Goal: Task Accomplishment & Management: Use online tool/utility

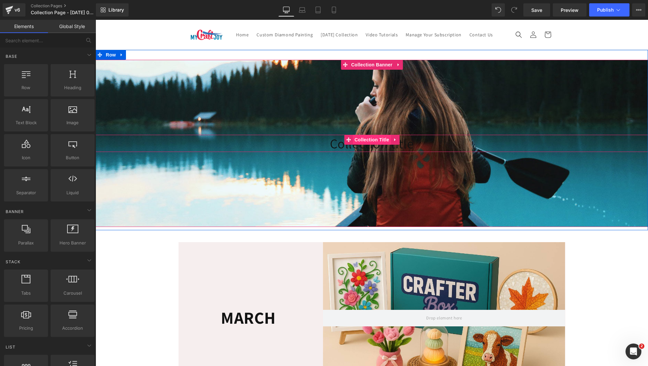
click at [365, 145] on span "Collection Title" at bounding box center [372, 140] width 38 height 10
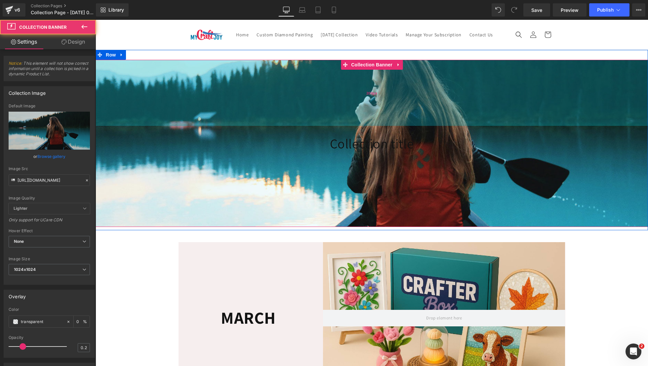
click at [175, 95] on div "200px" at bounding box center [372, 93] width 552 height 66
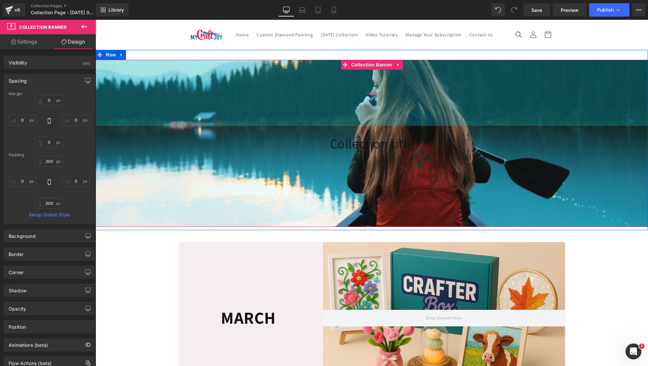
type input "200px"
click at [149, 98] on div "200px" at bounding box center [372, 93] width 552 height 66
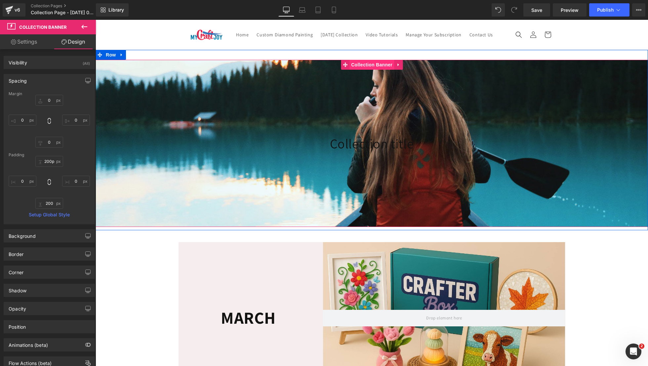
click at [361, 70] on span "Collection Banner" at bounding box center [371, 65] width 45 height 10
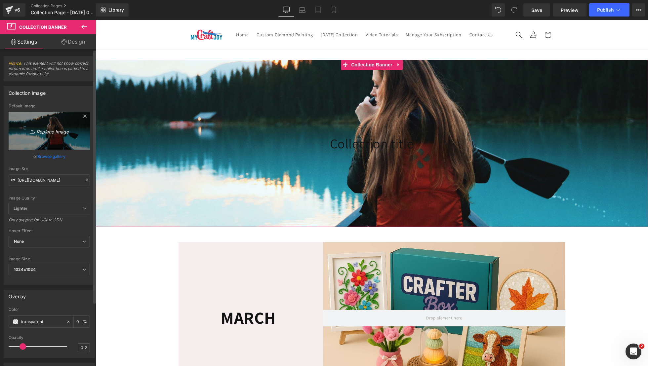
click at [55, 125] on link "Replace Image" at bounding box center [49, 131] width 81 height 38
click at [58, 129] on icon "Replace Image" at bounding box center [49, 131] width 53 height 8
type input "C:\fakepath\15.png"
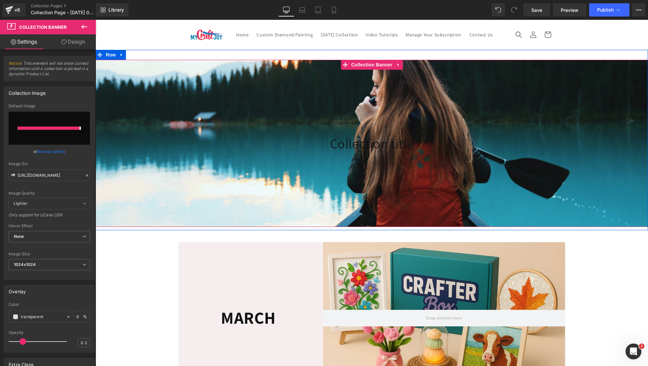
type input "[URL][DOMAIN_NAME]"
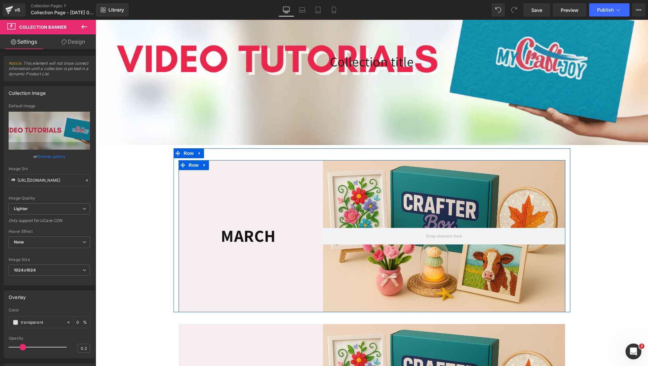
scroll to position [87, 0]
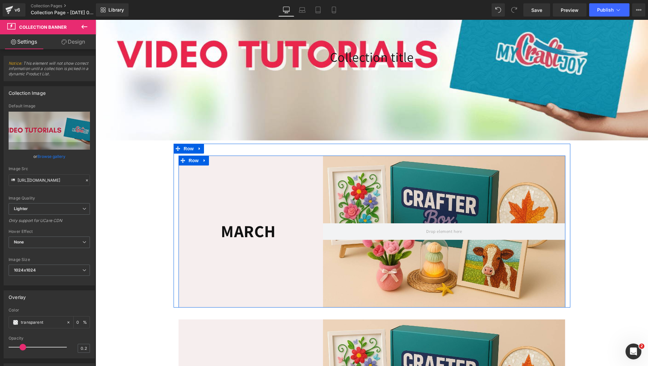
click at [272, 210] on div "MARCH Heading Row" at bounding box center [242, 232] width 129 height 152
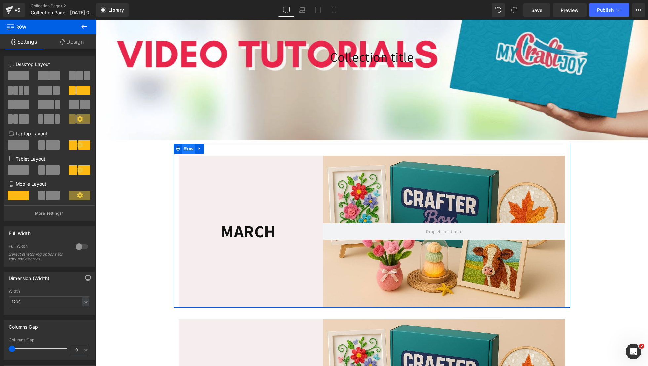
click at [189, 154] on span "Row" at bounding box center [188, 149] width 13 height 10
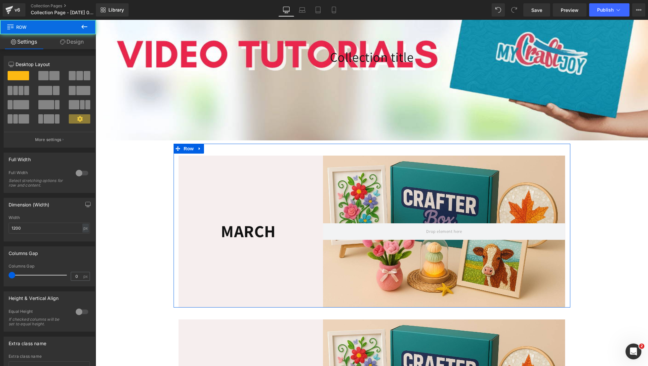
click at [197, 182] on div "MARCH Heading Row" at bounding box center [242, 232] width 129 height 152
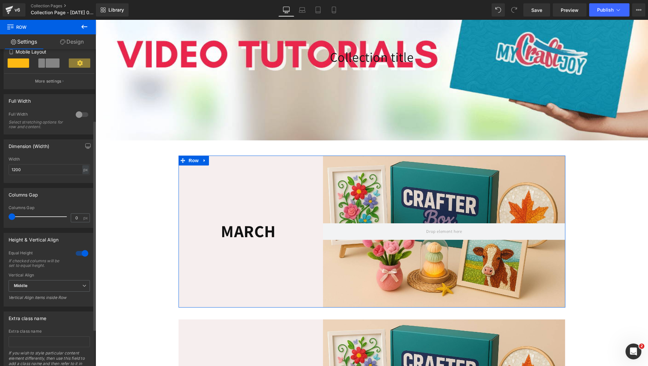
scroll to position [161, 0]
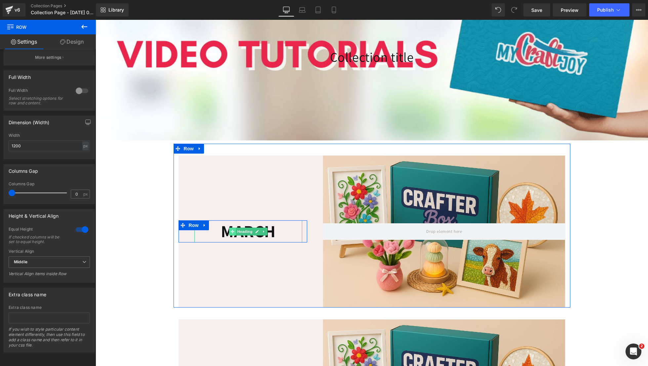
click at [231, 236] on span at bounding box center [232, 232] width 7 height 8
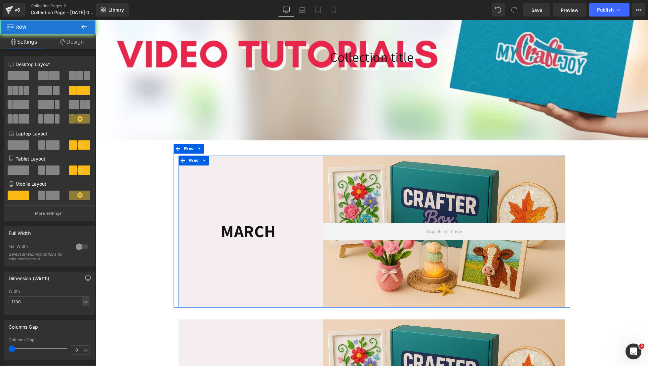
click at [222, 188] on div "MARCH Heading Row" at bounding box center [242, 232] width 129 height 152
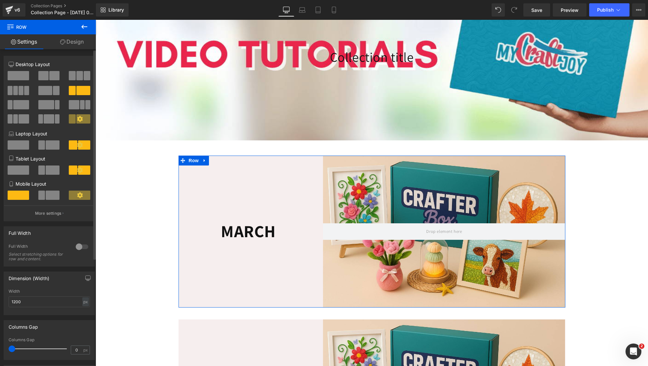
click at [15, 79] on span at bounding box center [18, 75] width 21 height 9
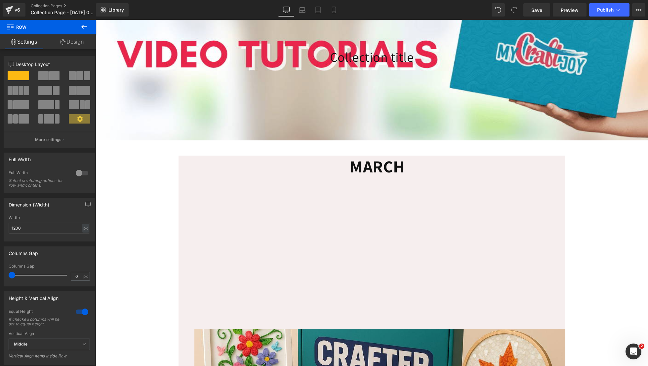
click at [192, 188] on div "MARCH Heading Row" at bounding box center [371, 243] width 387 height 174
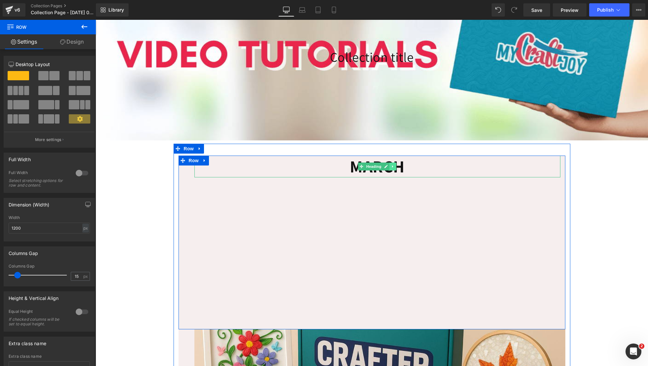
click at [391, 169] on icon at bounding box center [393, 167] width 4 height 4
click at [395, 168] on icon at bounding box center [397, 167] width 4 height 4
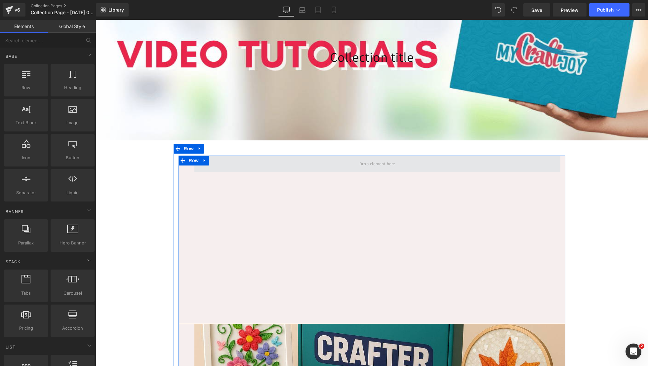
click at [393, 169] on span at bounding box center [377, 163] width 40 height 11
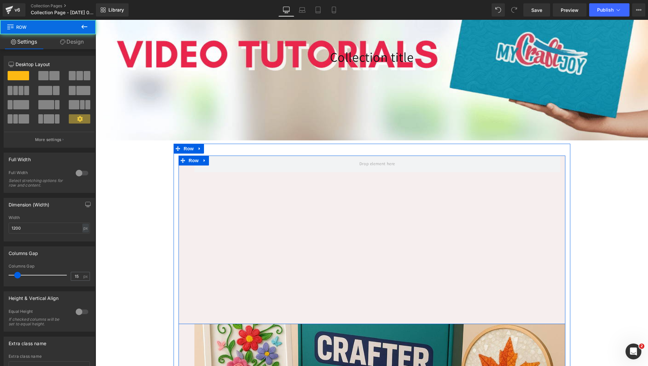
click at [387, 191] on div "Row" at bounding box center [371, 240] width 387 height 169
click at [203, 163] on icon at bounding box center [204, 160] width 5 height 5
click at [221, 166] on link at bounding box center [221, 161] width 9 height 10
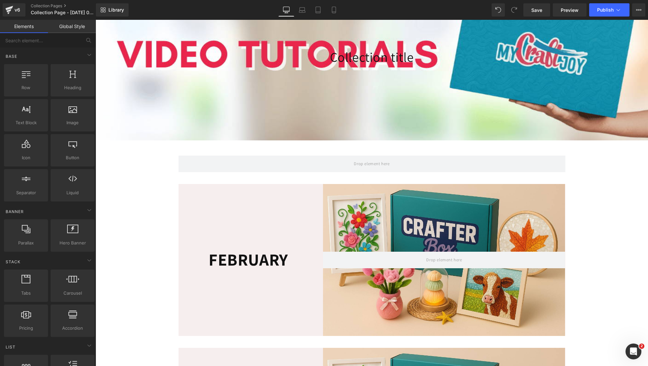
drag, startPoint x: 190, startPoint y: 125, endPoint x: 96, endPoint y: 105, distance: 96.3
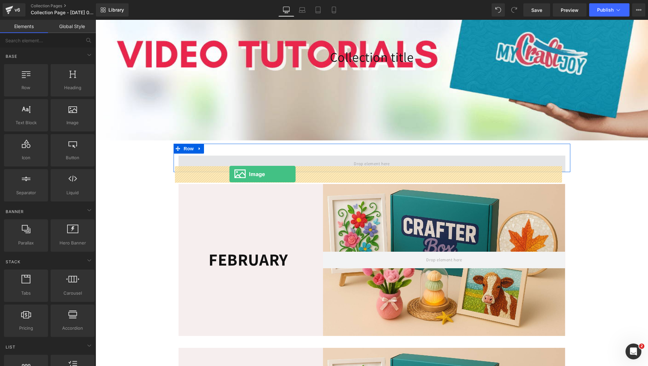
drag, startPoint x: 166, startPoint y: 127, endPoint x: 229, endPoint y: 175, distance: 79.5
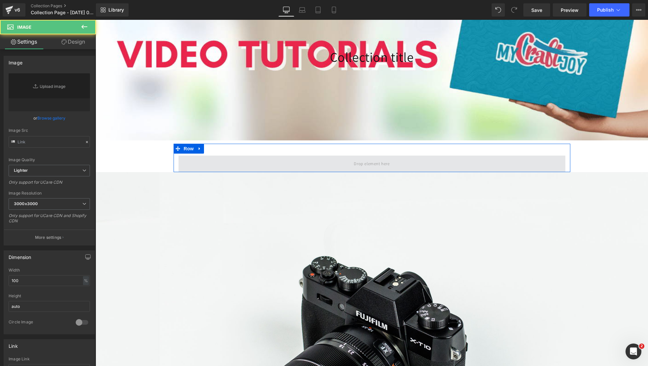
type input "//[DOMAIN_NAME][URL]"
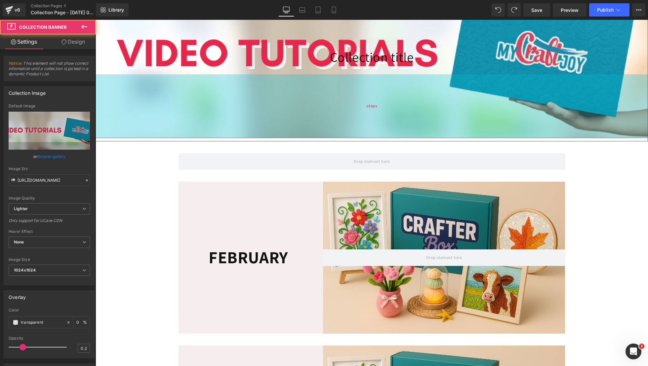
drag, startPoint x: 114, startPoint y: 130, endPoint x: 96, endPoint y: 128, distance: 18.9
click at [96, 128] on div "193px" at bounding box center [372, 106] width 552 height 64
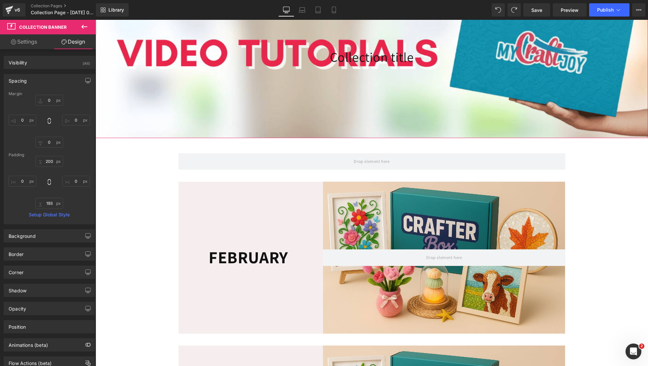
click at [21, 42] on link "Settings" at bounding box center [24, 41] width 48 height 15
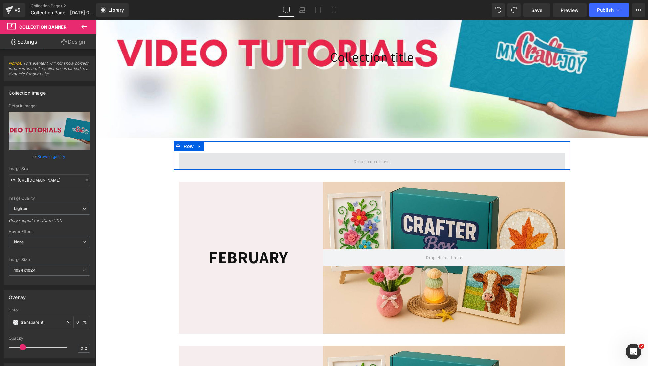
click at [215, 170] on span at bounding box center [371, 161] width 387 height 17
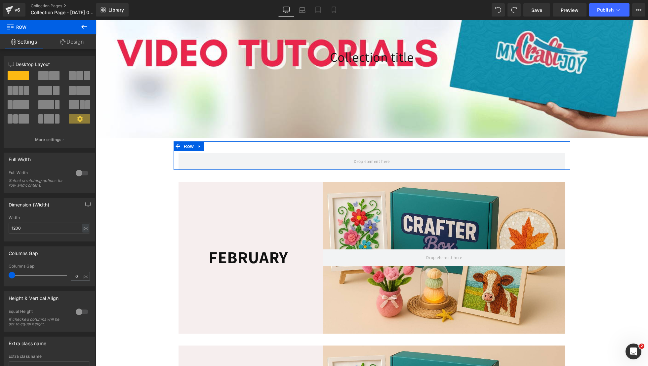
click at [83, 42] on link "Design" at bounding box center [72, 41] width 48 height 15
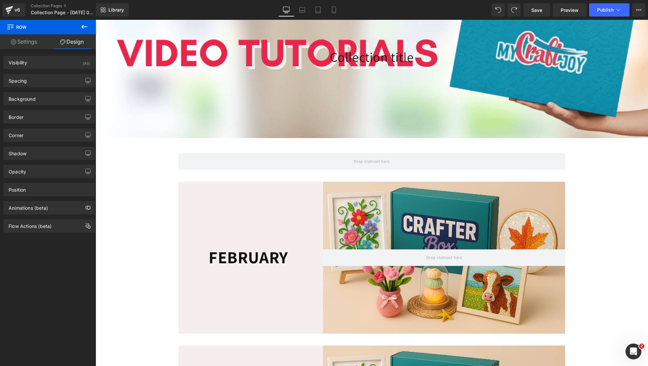
click at [85, 27] on icon at bounding box center [84, 27] width 8 height 8
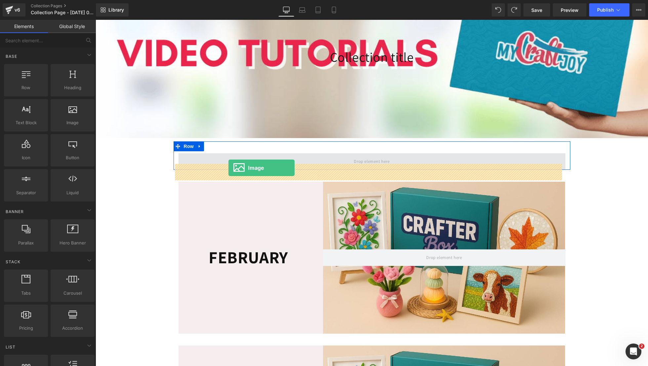
drag, startPoint x: 172, startPoint y: 134, endPoint x: 228, endPoint y: 168, distance: 66.0
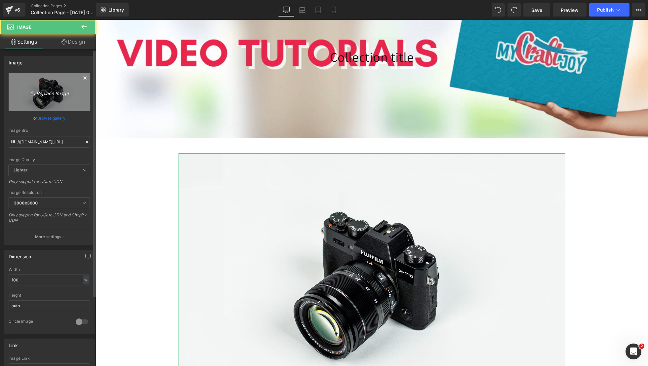
click at [41, 77] on link "Replace Image" at bounding box center [49, 92] width 81 height 38
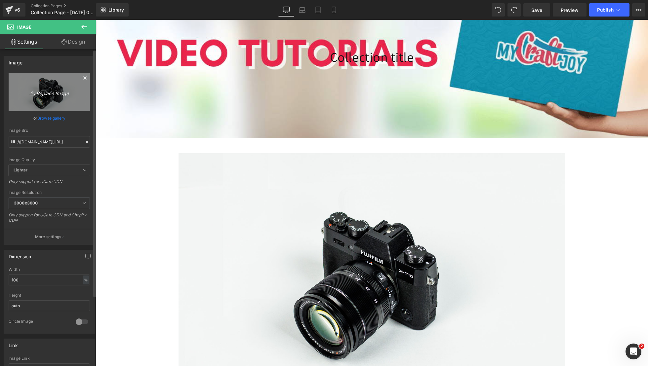
type input "C:\fakepath\16.png"
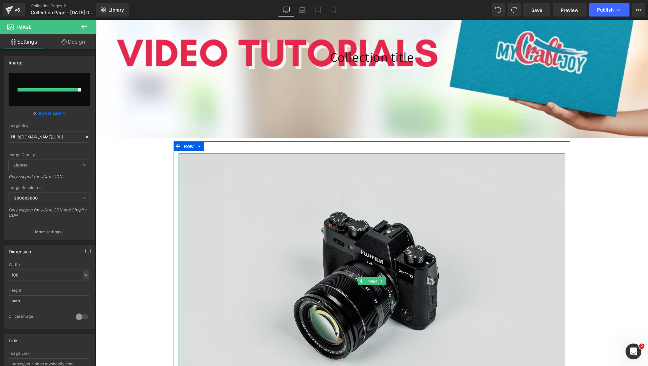
type input "[URL][DOMAIN_NAME]"
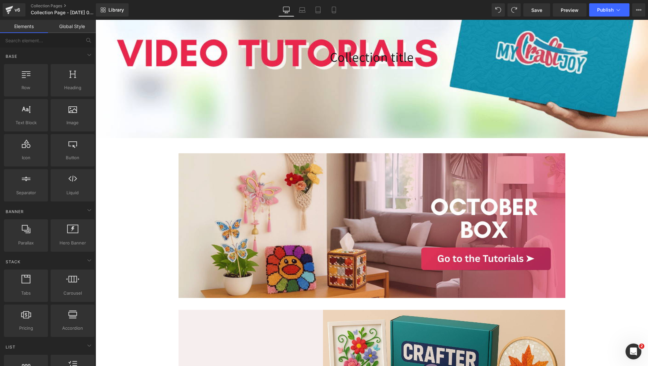
click at [608, 251] on div "Collection title Collection Title Collection Banner 200px 193px Row Image Row 3…" at bounding box center [372, 338] width 552 height 750
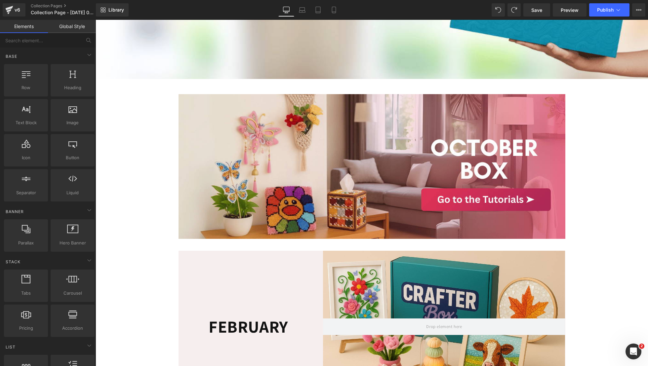
scroll to position [146, 0]
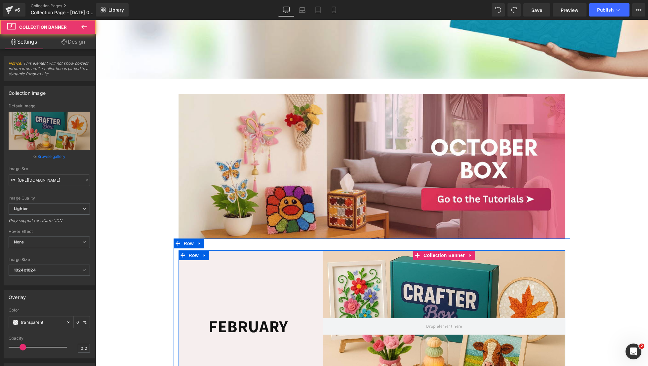
click at [529, 269] on div at bounding box center [444, 327] width 242 height 152
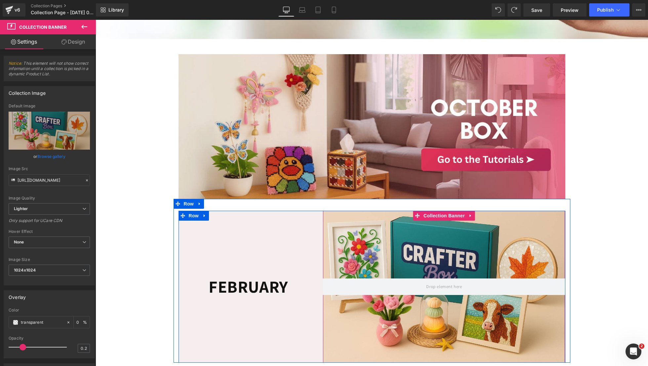
scroll to position [188, 0]
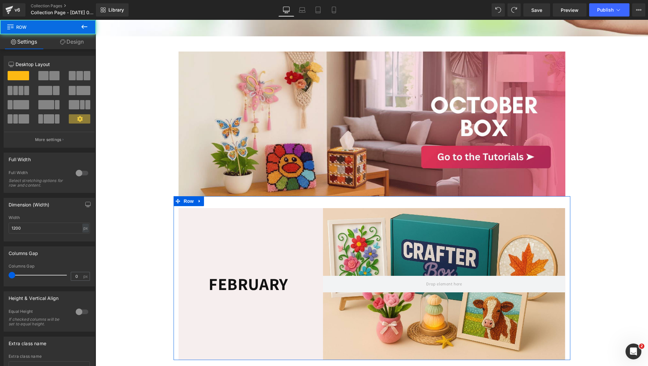
click at [201, 212] on div "FEBRUARY Heading Row Collection Banner Row Row" at bounding box center [372, 278] width 397 height 164
click at [197, 204] on icon at bounding box center [199, 201] width 5 height 5
click at [214, 204] on icon at bounding box center [216, 201] width 5 height 5
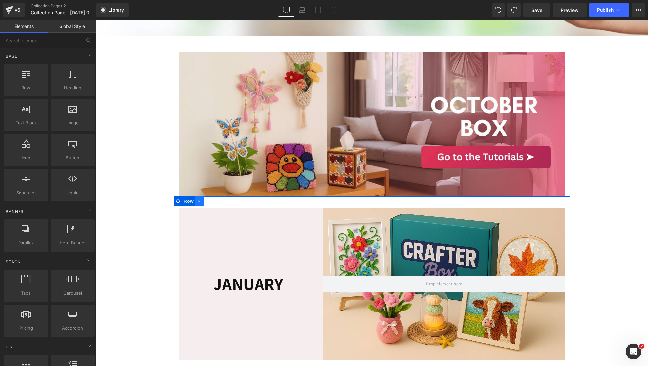
click at [197, 204] on icon at bounding box center [199, 201] width 5 height 5
click at [214, 204] on icon at bounding box center [216, 201] width 5 height 5
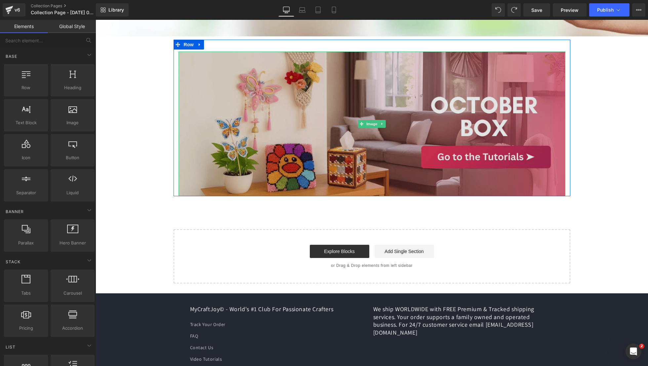
scroll to position [173, 0]
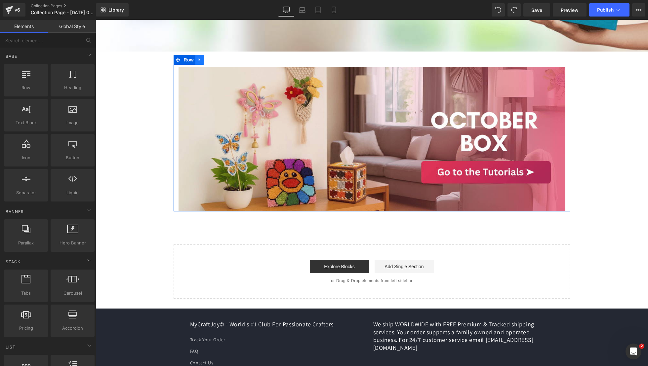
click at [197, 62] on icon at bounding box center [199, 59] width 5 height 5
click at [208, 65] on link at bounding box center [208, 60] width 9 height 10
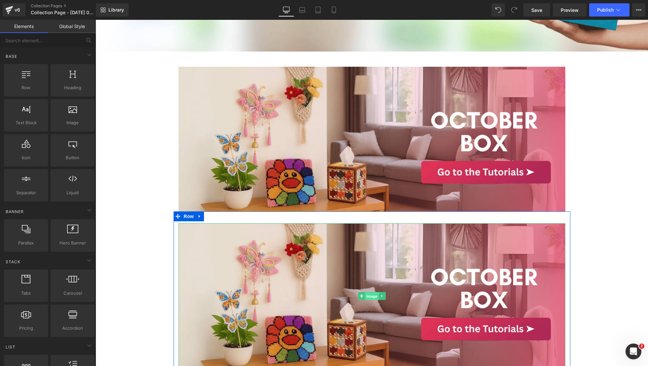
click at [367, 300] on span "Image" at bounding box center [372, 296] width 14 height 8
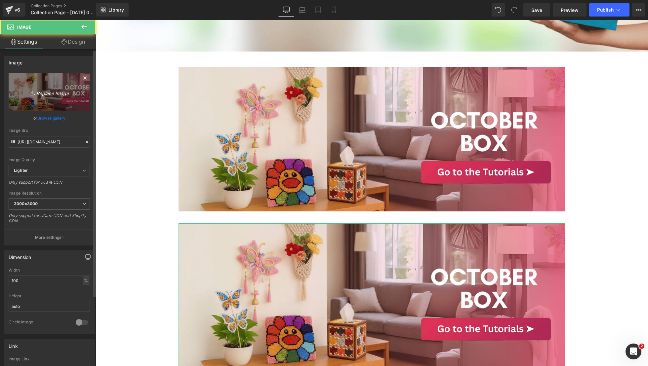
click at [57, 100] on link "Replace Image" at bounding box center [49, 92] width 81 height 38
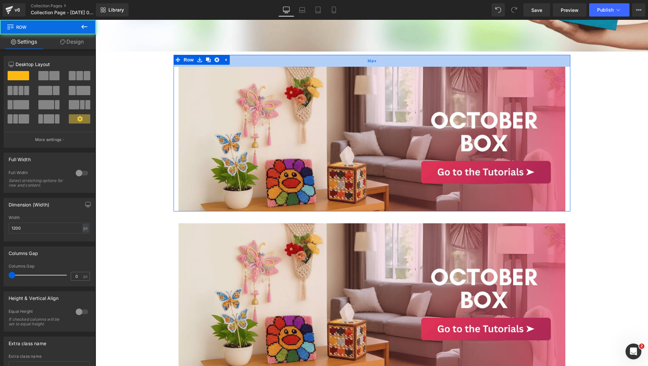
click at [347, 67] on div "36px" at bounding box center [372, 61] width 397 height 12
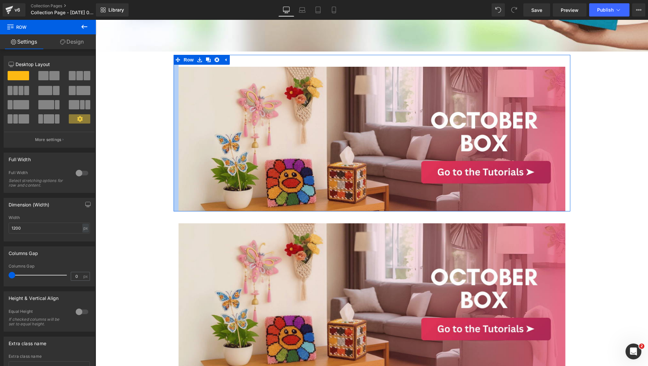
click at [174, 114] on div at bounding box center [176, 133] width 5 height 157
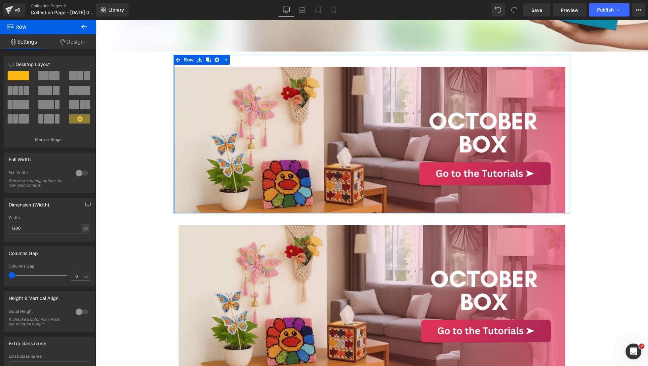
drag, startPoint x: 171, startPoint y: 114, endPoint x: 133, endPoint y: 116, distance: 38.1
click at [133, 116] on div "Collection title Collection Title Collection Banner 200px 193px Row Image Row 3…" at bounding box center [372, 167] width 552 height 581
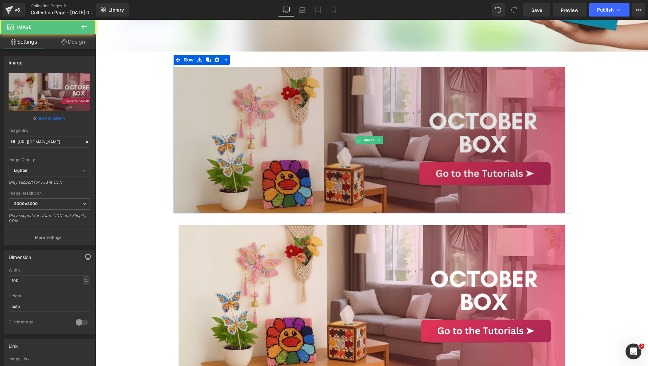
click at [559, 99] on img at bounding box center [370, 140] width 392 height 147
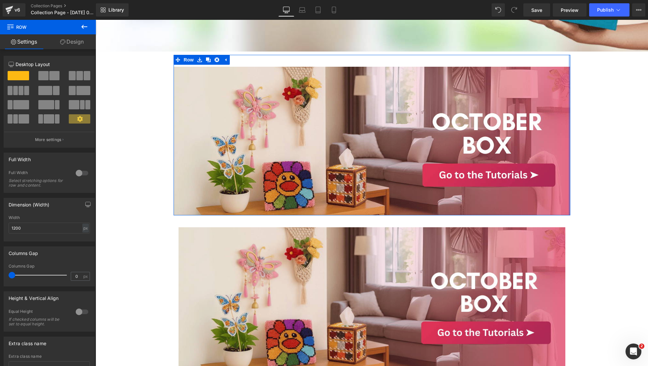
drag, startPoint x: 562, startPoint y: 98, endPoint x: 573, endPoint y: 117, distance: 21.7
click at [573, 117] on div "Collection title Collection Title Collection Banner 200px 193px Row Image Row 3…" at bounding box center [372, 168] width 552 height 583
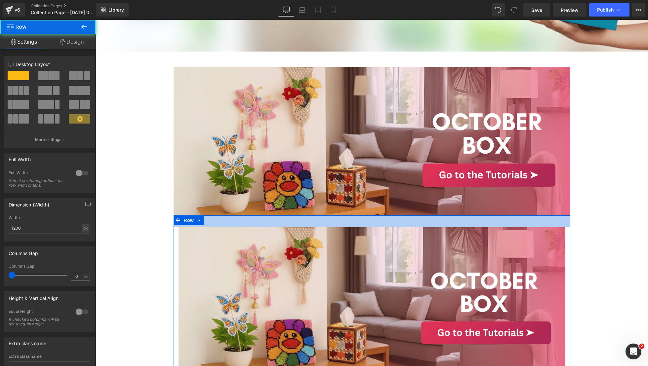
click at [414, 226] on div "36px" at bounding box center [372, 221] width 397 height 12
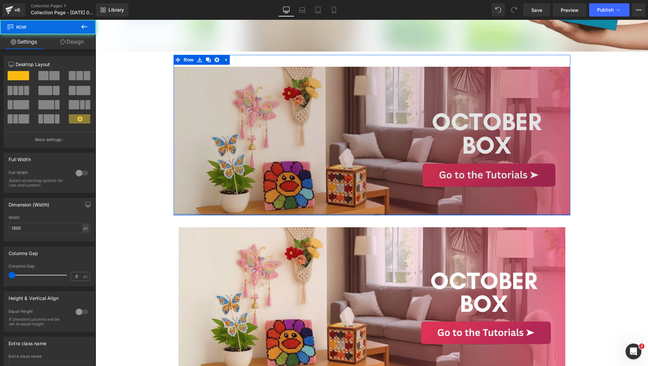
drag, startPoint x: 414, startPoint y: 225, endPoint x: 421, endPoint y: 195, distance: 30.5
click at [421, 195] on div "Image Row 36px" at bounding box center [372, 135] width 397 height 161
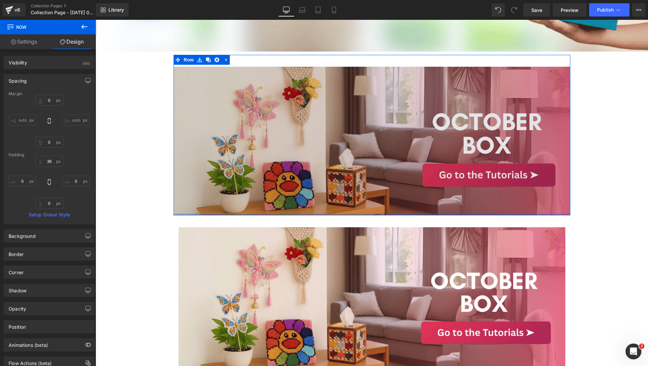
type input "0px"
drag, startPoint x: 395, startPoint y: 225, endPoint x: 397, endPoint y: 205, distance: 20.3
click at [396, 205] on div "Image Row 36px" at bounding box center [372, 135] width 397 height 161
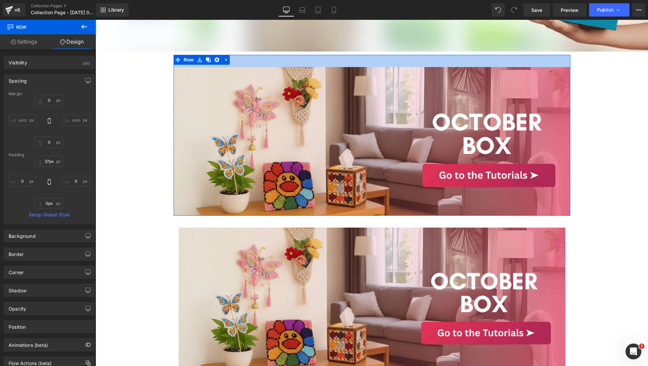
type input "0px"
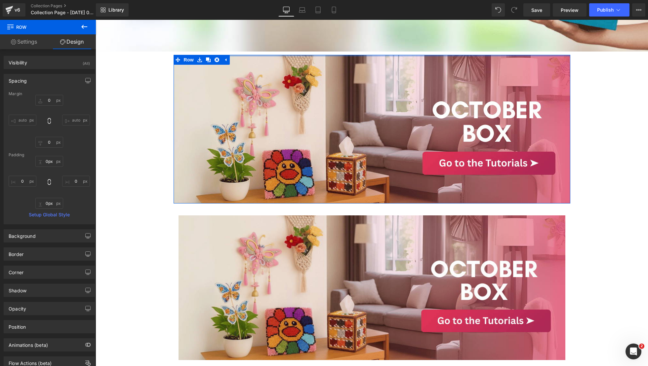
drag, startPoint x: 383, startPoint y: 76, endPoint x: 386, endPoint y: 46, distance: 30.6
click at [387, 46] on div "Collection title Collection Title Collection Banner 200px 193px Row Image Row I…" at bounding box center [372, 162] width 552 height 571
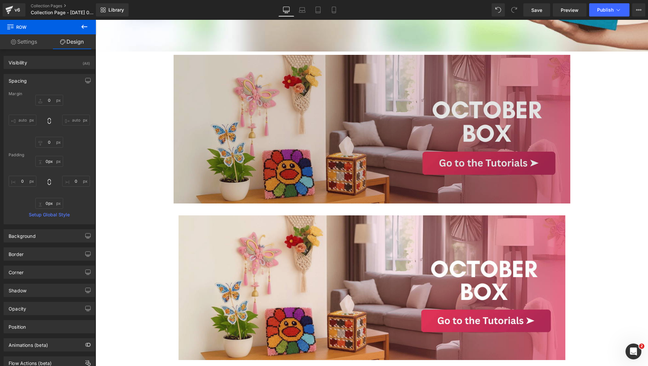
click at [548, 204] on img at bounding box center [372, 129] width 397 height 149
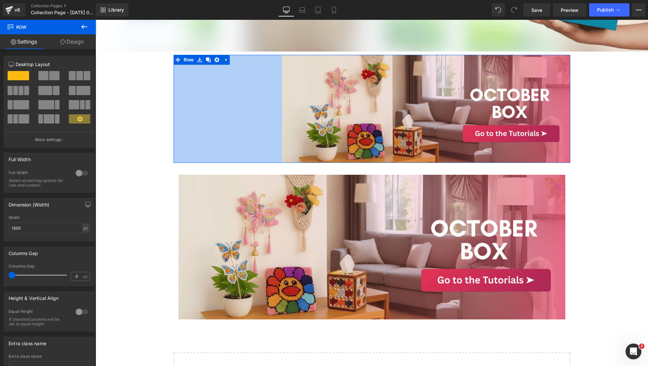
drag, startPoint x: 170, startPoint y: 193, endPoint x: 278, endPoint y: 181, distance: 108.8
click at [278, 181] on div "Collection title Collection Title Collection Banner 200px 193px Row Image Row 3…" at bounding box center [372, 142] width 552 height 530
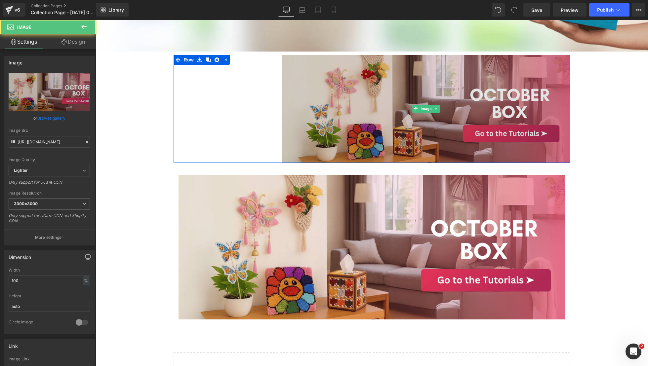
click at [311, 135] on img at bounding box center [426, 109] width 288 height 108
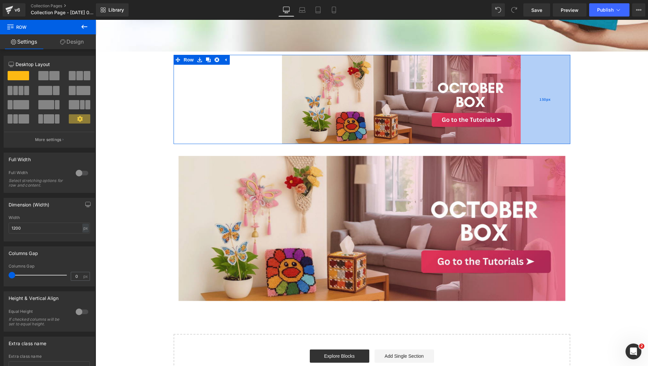
drag, startPoint x: 566, startPoint y: 89, endPoint x: 517, endPoint y: 120, distance: 58.9
click at [521, 120] on div "150px" at bounding box center [546, 100] width 50 height 90
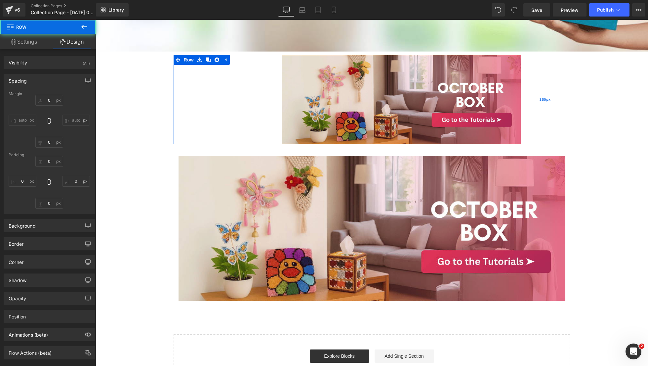
type input "0"
type input "150"
type input "0"
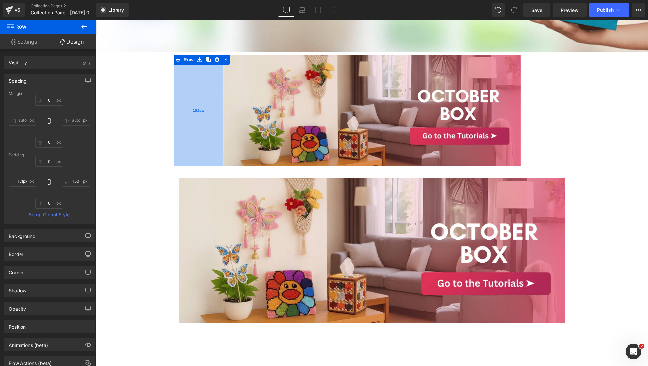
type input "150px"
drag, startPoint x: 278, startPoint y: 105, endPoint x: 219, endPoint y: 124, distance: 61.7
click at [219, 124] on div "150px" at bounding box center [199, 111] width 50 height 112
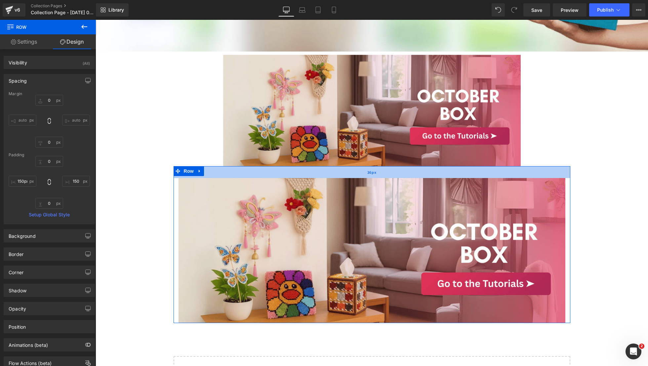
click at [321, 178] on div "36px" at bounding box center [372, 172] width 397 height 12
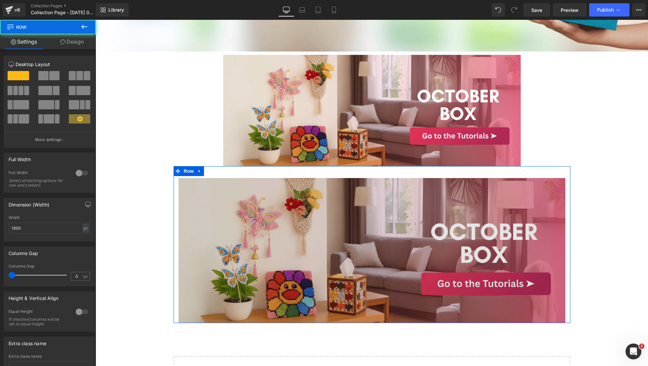
click at [321, 195] on img at bounding box center [371, 250] width 387 height 145
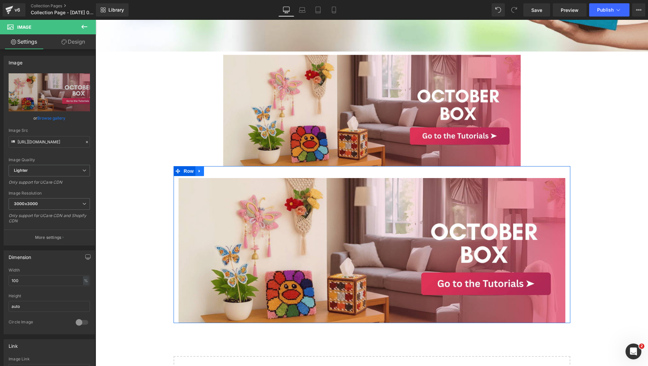
click at [198, 176] on link at bounding box center [199, 171] width 9 height 10
click at [215, 174] on icon at bounding box center [216, 171] width 5 height 5
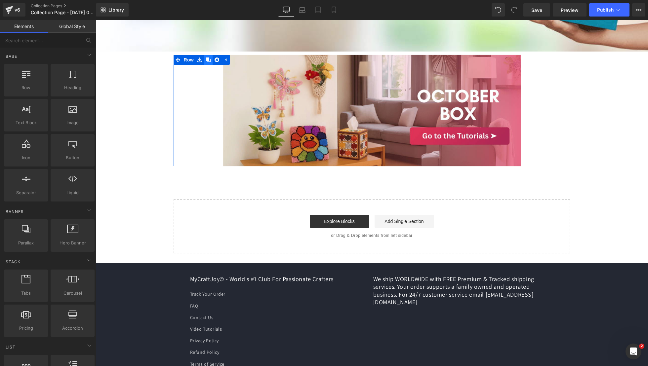
click at [206, 62] on icon at bounding box center [208, 60] width 5 height 5
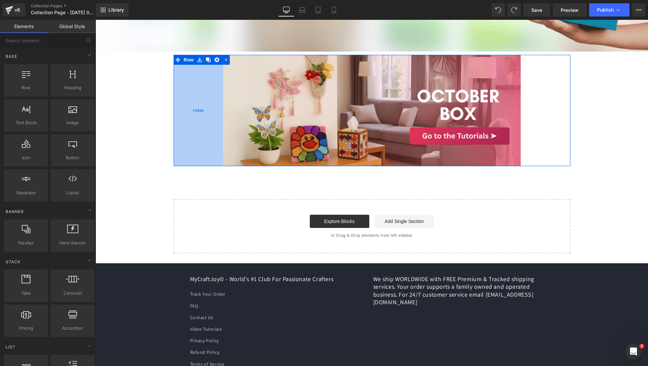
click at [183, 92] on div "150px" at bounding box center [199, 111] width 50 height 112
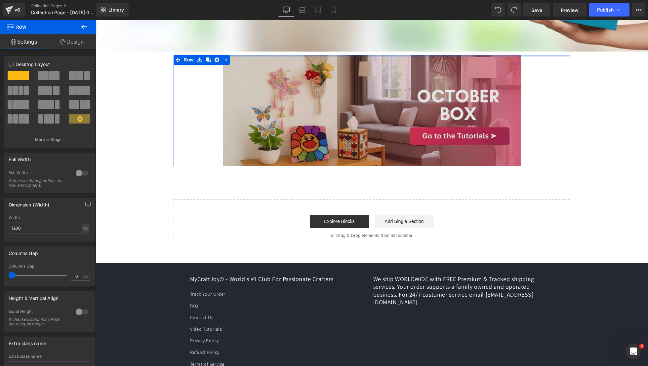
click at [229, 57] on div at bounding box center [372, 56] width 397 height 2
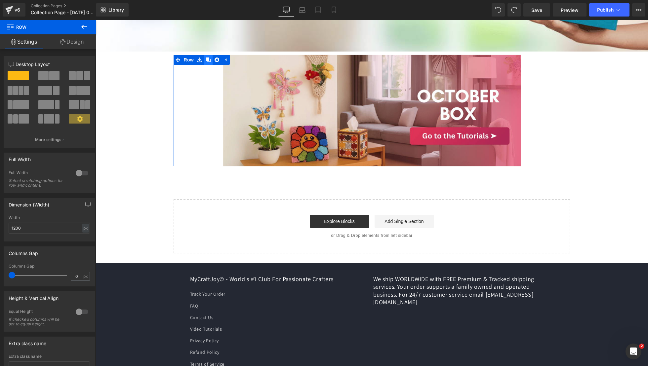
click at [206, 62] on icon at bounding box center [208, 59] width 5 height 5
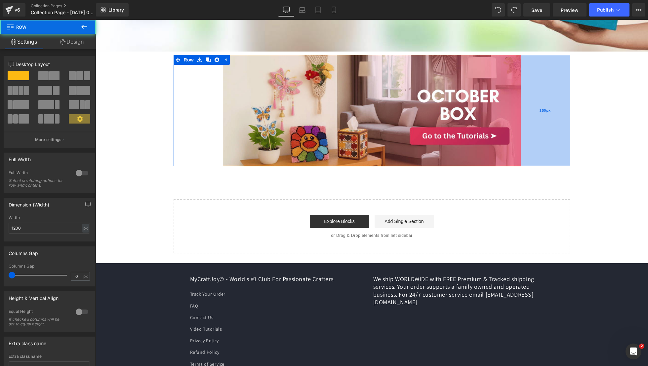
click at [555, 149] on div "150px" at bounding box center [546, 111] width 50 height 112
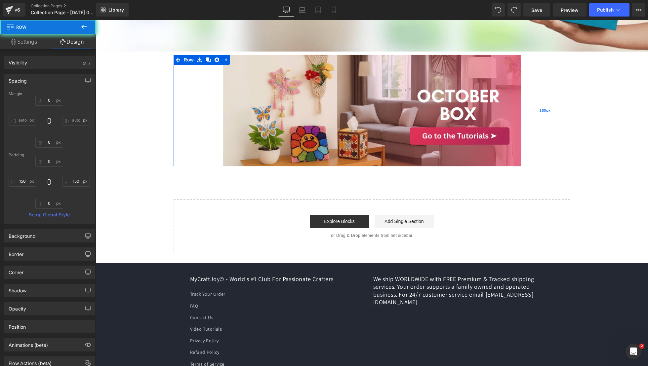
type input "150px"
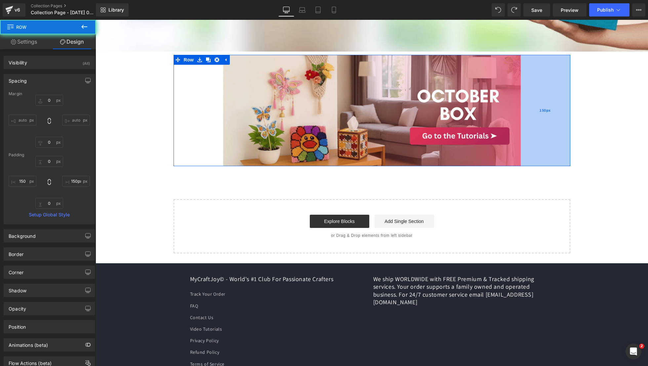
click at [558, 149] on div "150px" at bounding box center [546, 111] width 50 height 112
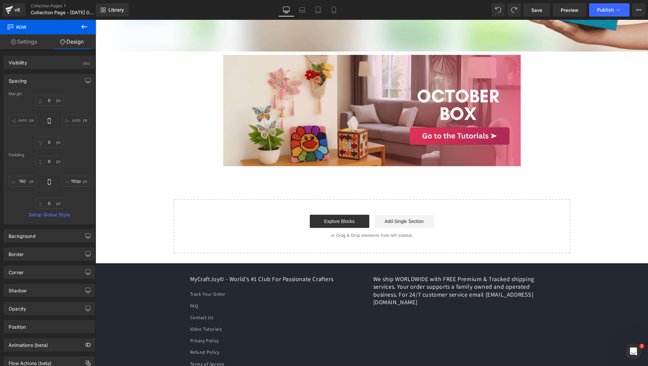
click at [582, 149] on div "Collection title Collection Title Collection Banner 200px 193px Row Image Row 1…" at bounding box center [372, 65] width 552 height 377
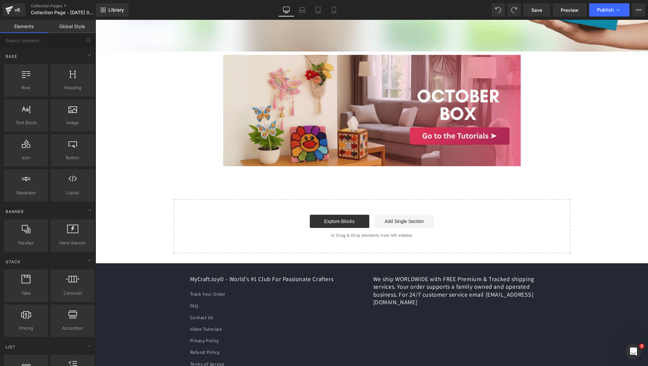
click at [575, 149] on div "Collection title Collection Title Collection Banner 200px 193px Row Image Row 1…" at bounding box center [372, 65] width 552 height 377
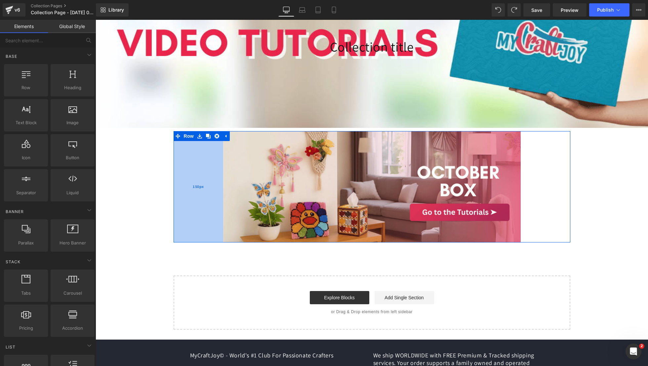
scroll to position [71, 0]
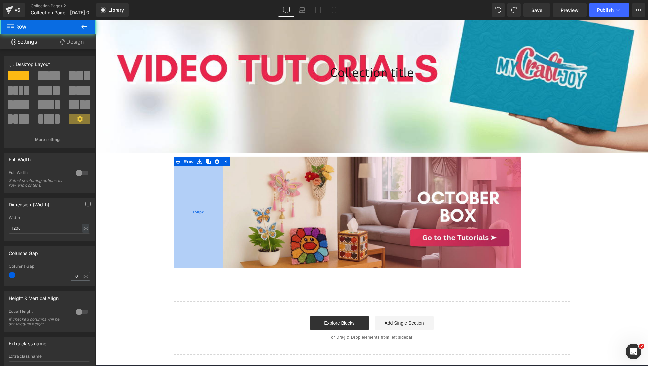
click at [174, 183] on div "150px" at bounding box center [199, 213] width 50 height 112
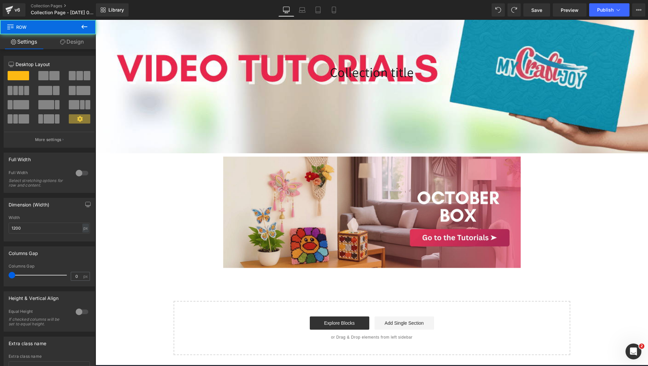
click at [159, 187] on div "Collection title Collection Title Collection Banner 200px 193px Row Image Row 1…" at bounding box center [372, 167] width 552 height 377
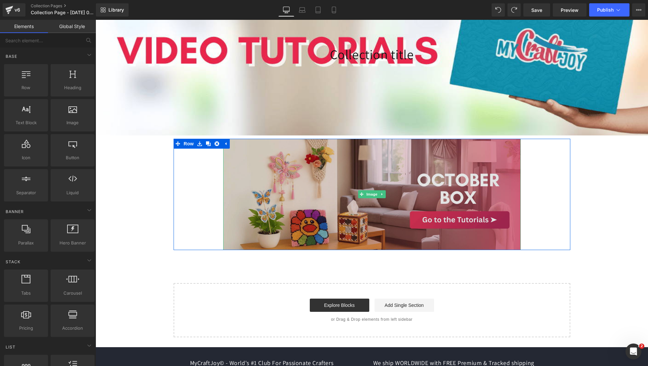
scroll to position [93, 0]
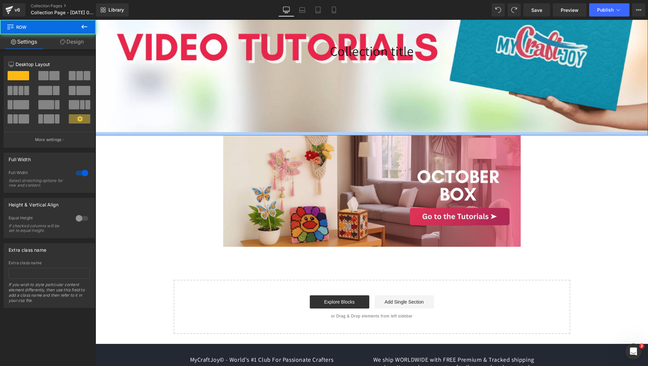
click at [202, 136] on div at bounding box center [372, 133] width 552 height 3
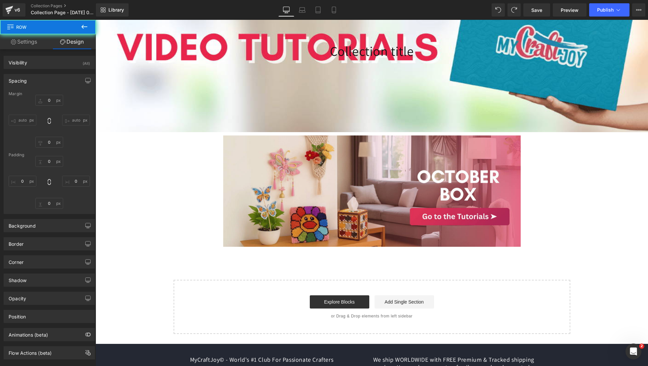
type input "0"
type input "30"
type input "0"
type input "10"
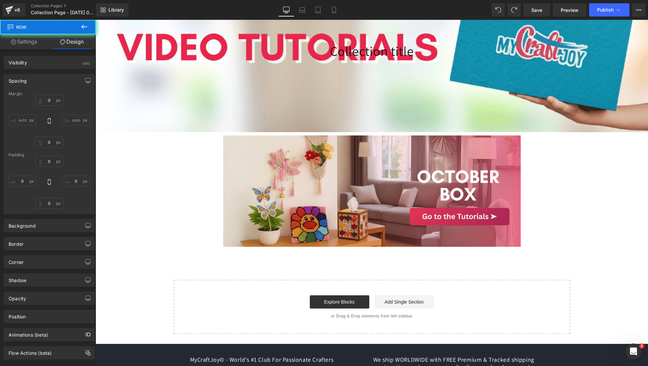
type input "0"
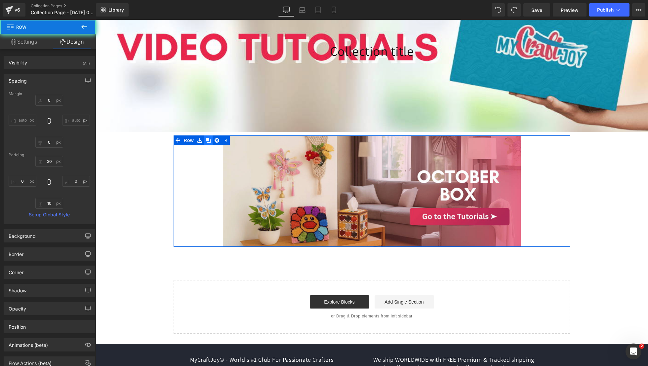
click at [206, 143] on icon at bounding box center [208, 140] width 5 height 5
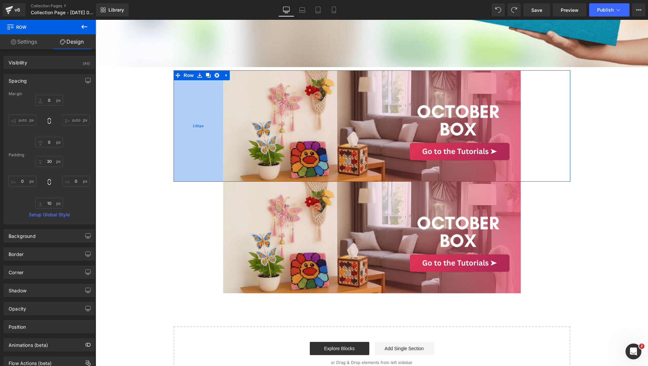
scroll to position [166, 0]
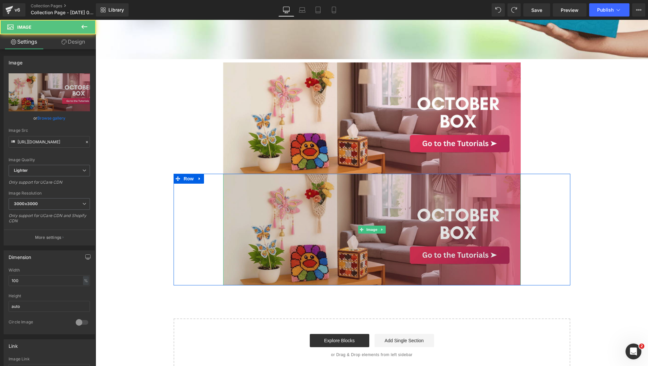
click at [252, 187] on img at bounding box center [371, 230] width 297 height 112
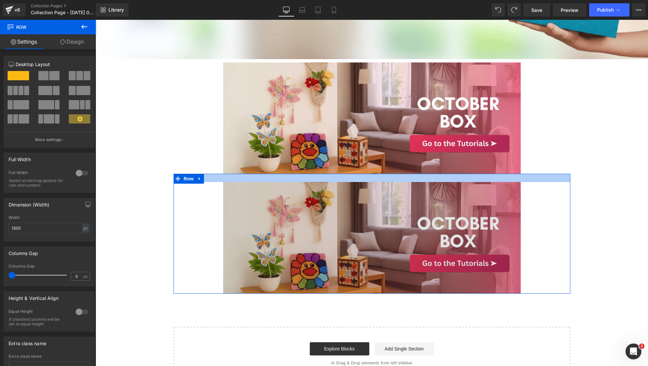
drag, startPoint x: 252, startPoint y: 185, endPoint x: 252, endPoint y: 194, distance: 8.3
click at [252, 194] on div "Image Row" at bounding box center [372, 234] width 397 height 120
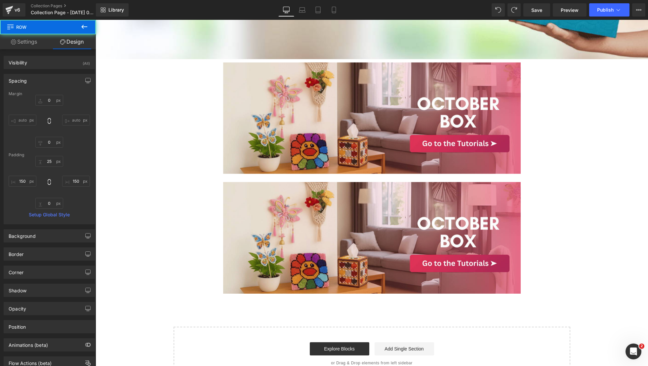
click at [96, 20] on div "150px" at bounding box center [96, 20] width 0 height 0
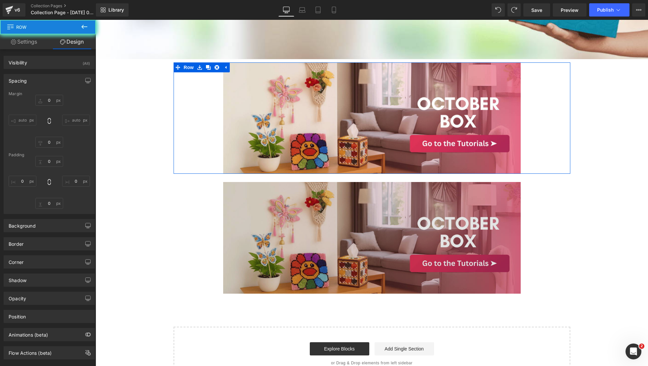
type input "0"
type input "150"
type input "0"
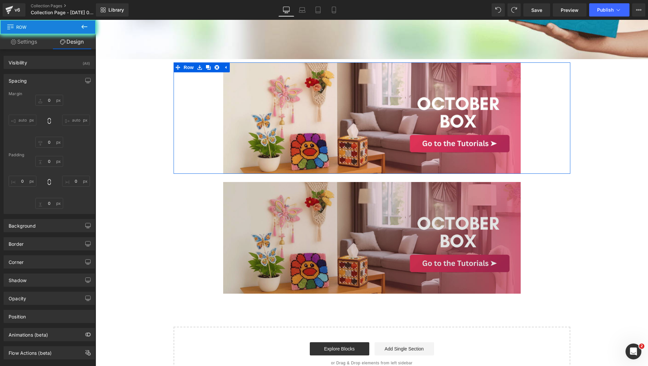
type input "150"
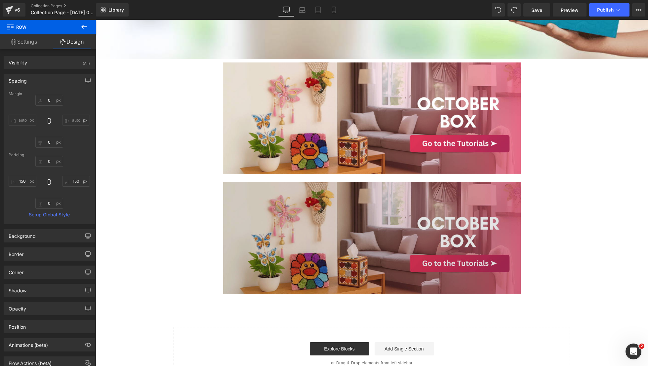
click at [240, 237] on img at bounding box center [371, 238] width 297 height 112
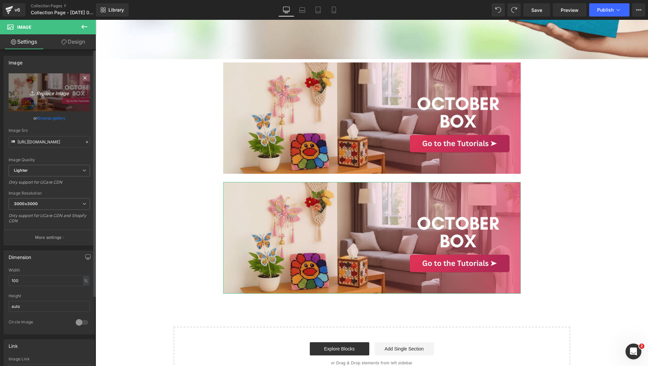
click at [54, 103] on link "Replace Image" at bounding box center [49, 92] width 81 height 38
type input "C:\fakepath\17.png"
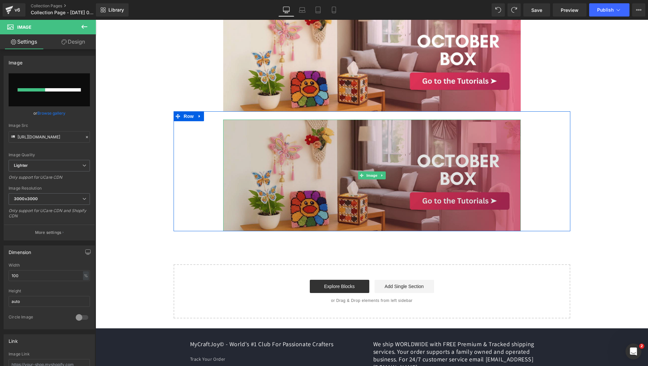
scroll to position [230, 0]
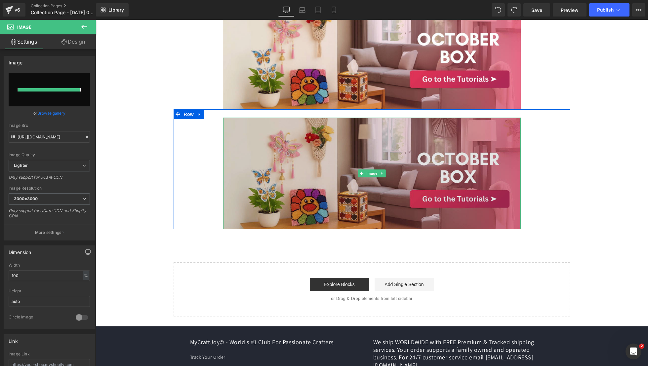
type input "[URL][DOMAIN_NAME]"
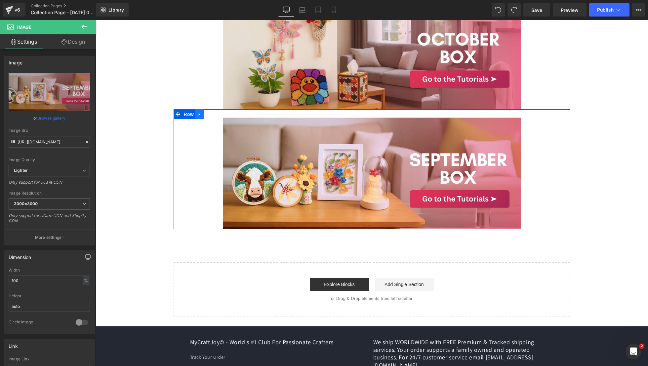
click at [196, 119] on link at bounding box center [199, 114] width 9 height 10
click at [205, 119] on link at bounding box center [208, 114] width 9 height 10
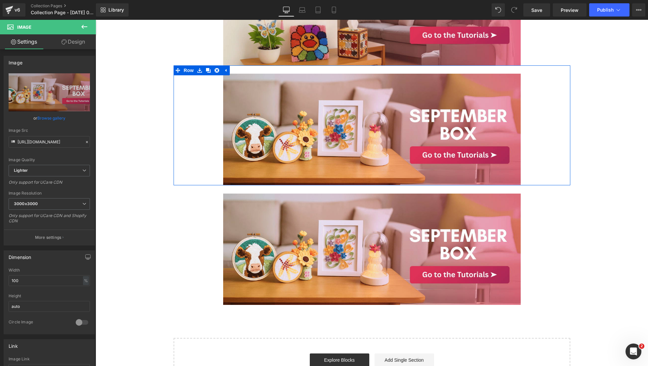
scroll to position [290, 0]
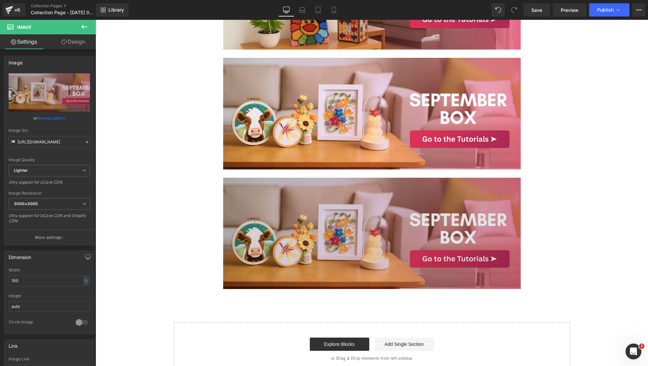
click at [315, 241] on img at bounding box center [371, 234] width 297 height 112
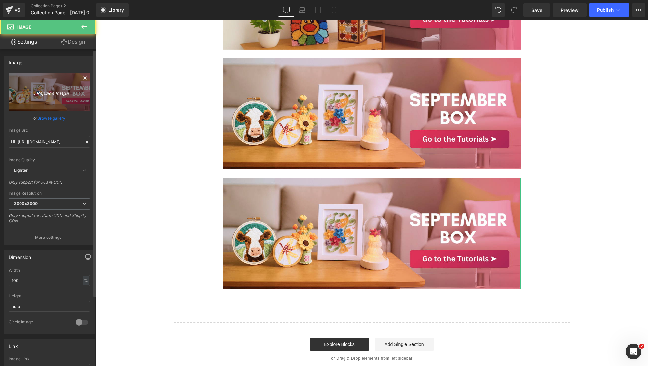
click at [54, 87] on link "Replace Image" at bounding box center [49, 92] width 81 height 38
type input "C:\fakepath\18.png"
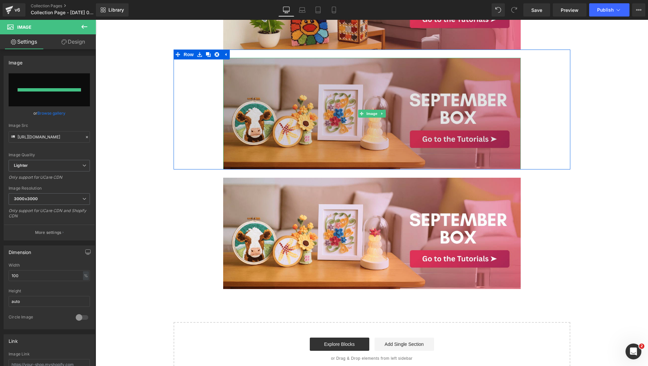
type input "[URL][DOMAIN_NAME]"
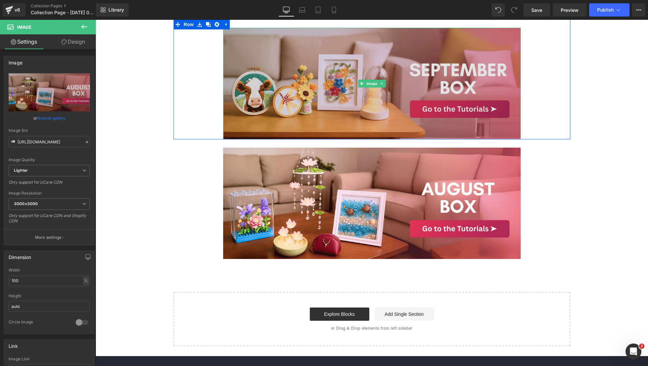
scroll to position [325, 0]
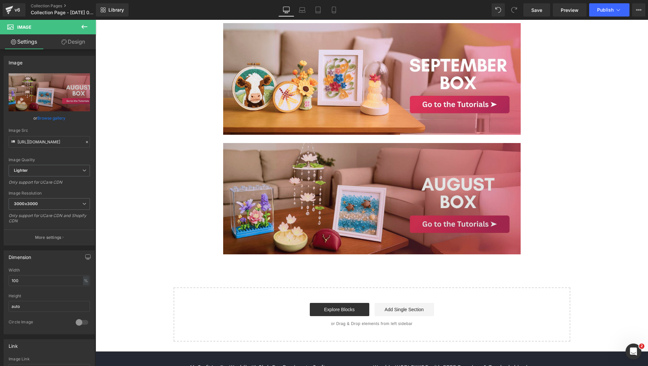
click at [367, 184] on img at bounding box center [371, 199] width 297 height 112
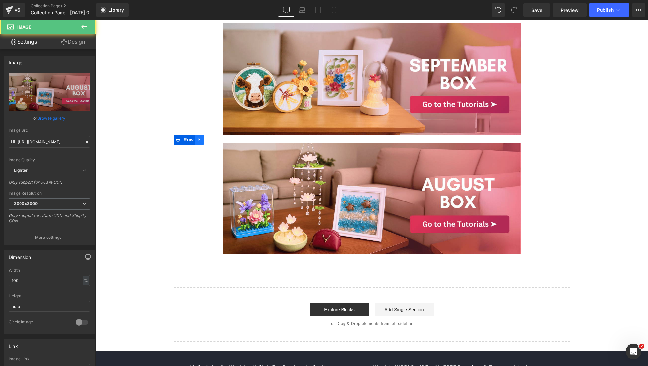
click at [196, 145] on link at bounding box center [199, 140] width 9 height 10
click at [206, 142] on icon at bounding box center [208, 139] width 5 height 5
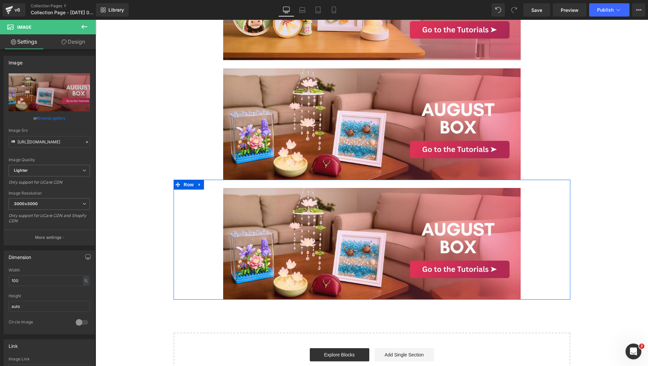
scroll to position [412, 0]
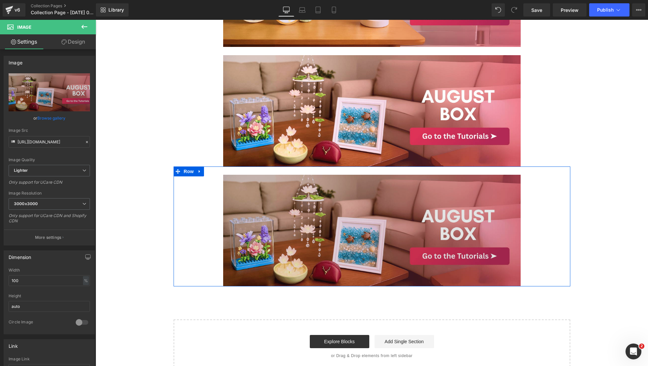
click at [225, 253] on img at bounding box center [371, 231] width 297 height 112
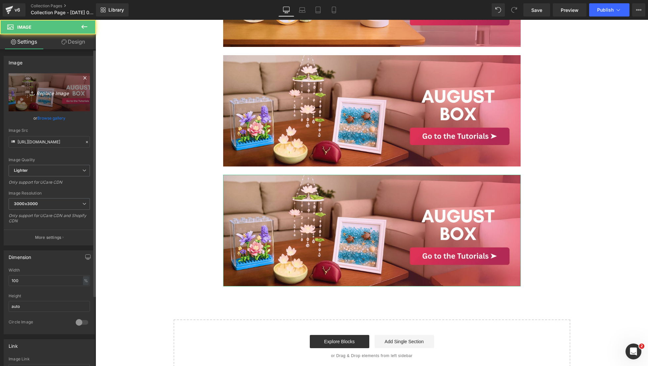
click at [51, 106] on link "Replace Image" at bounding box center [49, 92] width 81 height 38
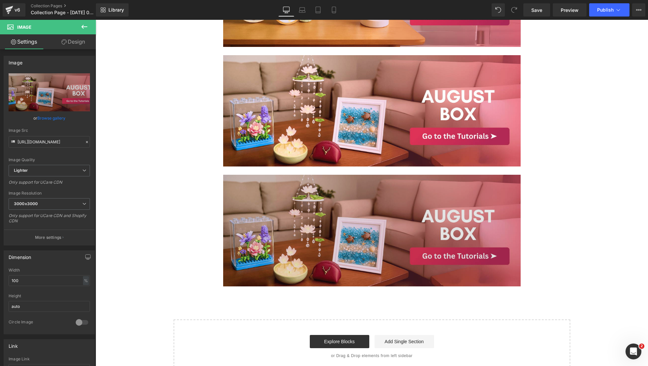
type input "C:\fakepath\19.png"
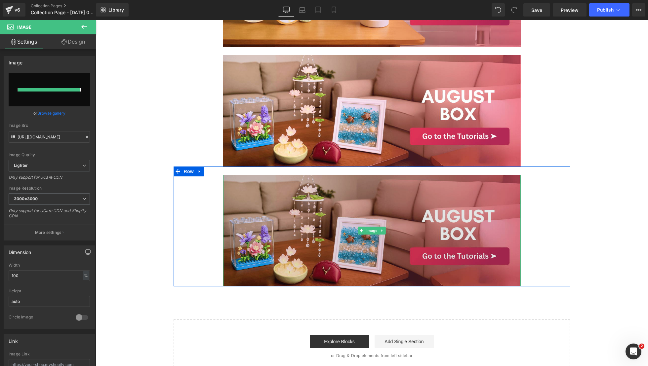
type input "[URL][DOMAIN_NAME]"
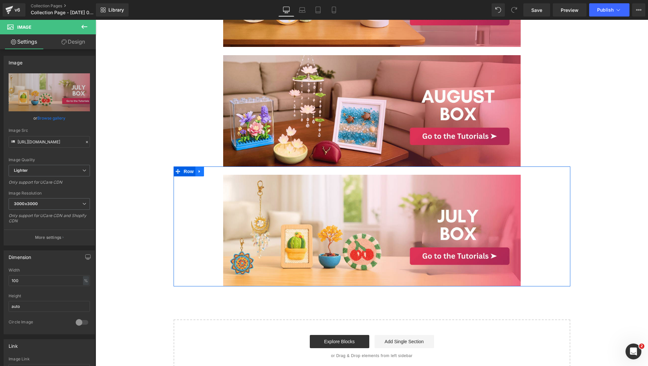
click at [200, 176] on link at bounding box center [199, 172] width 9 height 10
click at [206, 174] on icon at bounding box center [208, 171] width 5 height 5
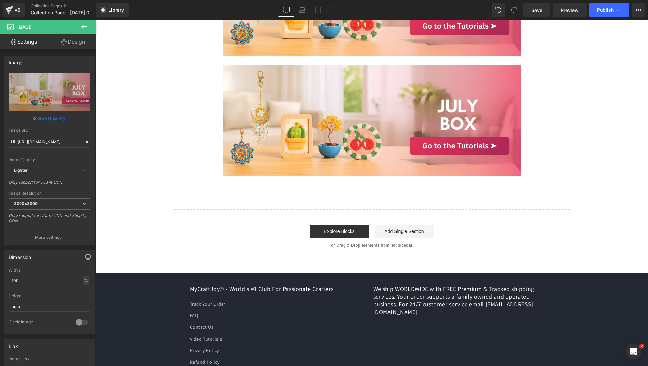
scroll to position [664, 0]
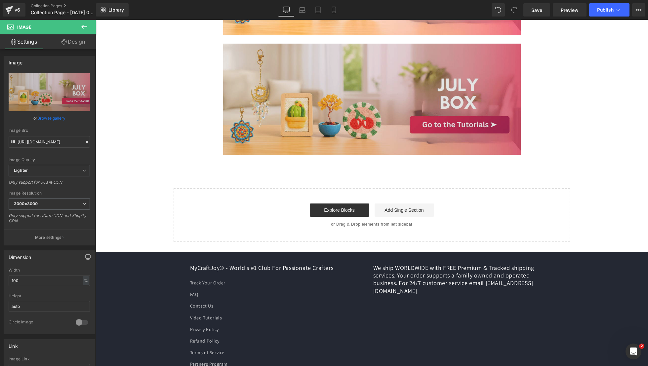
click at [254, 148] on img at bounding box center [371, 100] width 297 height 112
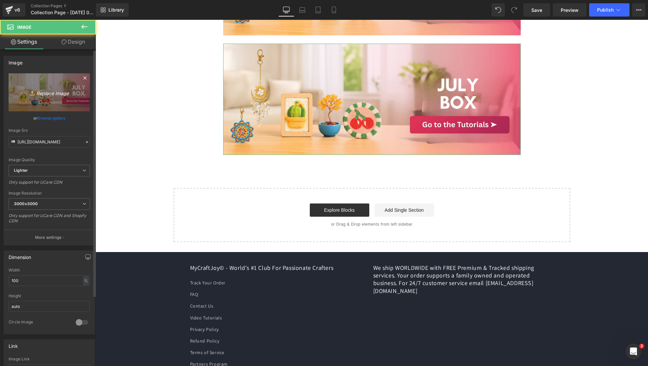
click at [65, 91] on icon "Replace Image" at bounding box center [49, 92] width 53 height 8
type input "C:\fakepath\20.png"
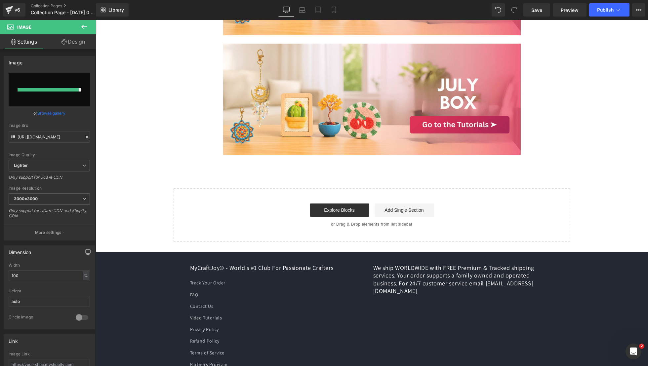
type input "[URL][DOMAIN_NAME]"
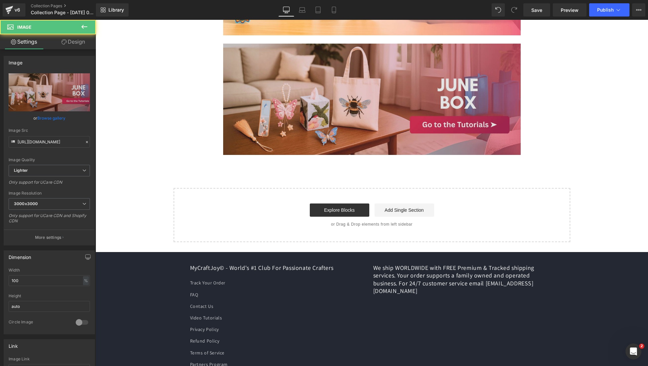
click at [401, 155] on img at bounding box center [371, 100] width 297 height 112
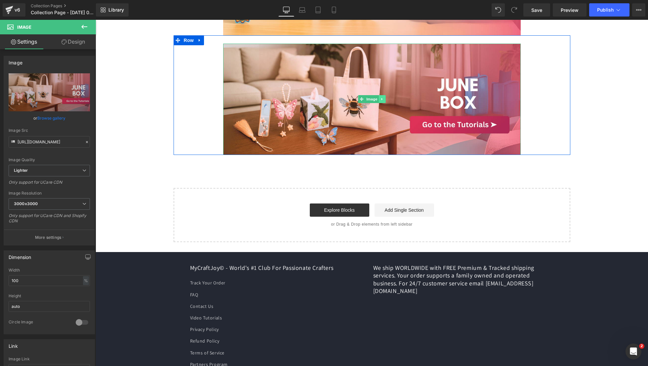
click at [380, 101] on icon at bounding box center [382, 99] width 4 height 4
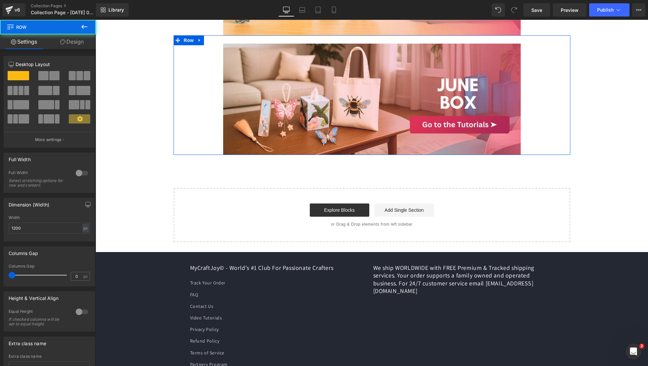
click at [197, 57] on div "Image Row" at bounding box center [372, 95] width 397 height 120
click at [197, 45] on link at bounding box center [199, 40] width 9 height 10
click at [206, 43] on icon at bounding box center [208, 40] width 5 height 5
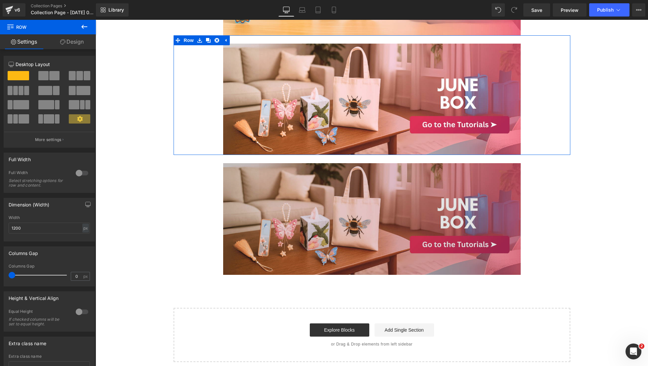
click at [254, 177] on img at bounding box center [371, 219] width 297 height 112
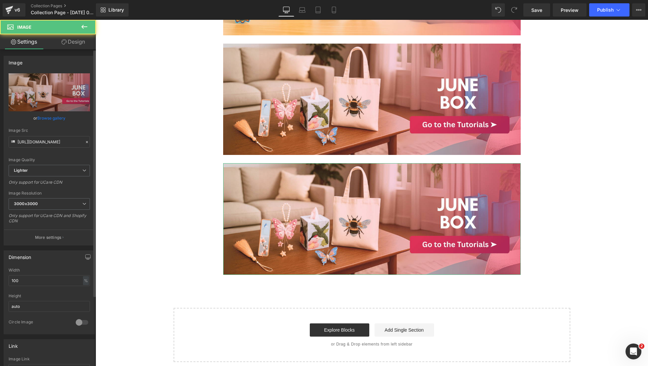
click at [59, 60] on div "Image" at bounding box center [49, 62] width 91 height 13
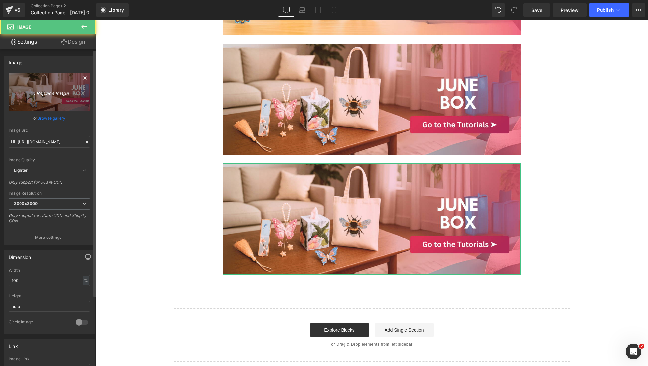
click at [59, 83] on link "Replace Image" at bounding box center [49, 92] width 81 height 38
type input "C:\fakepath\21.png"
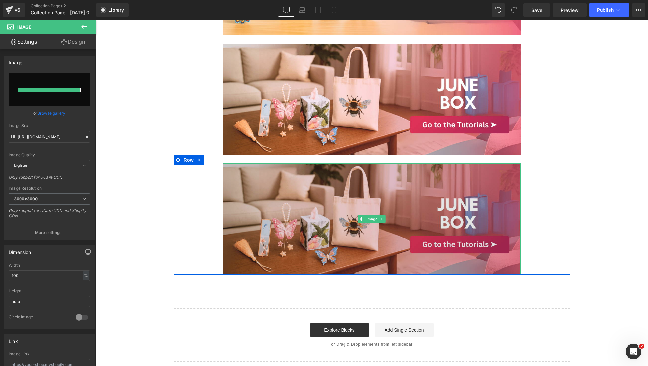
type input "[URL][DOMAIN_NAME]"
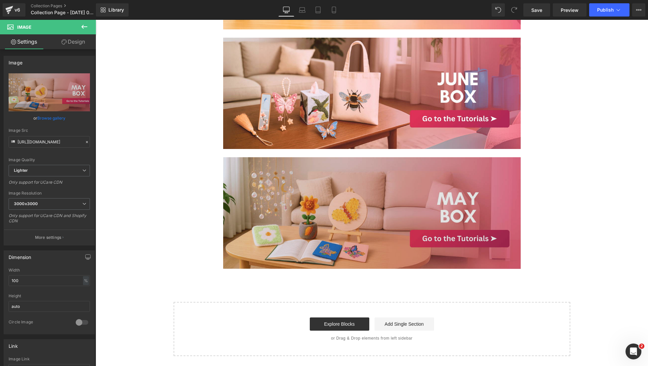
scroll to position [670, 0]
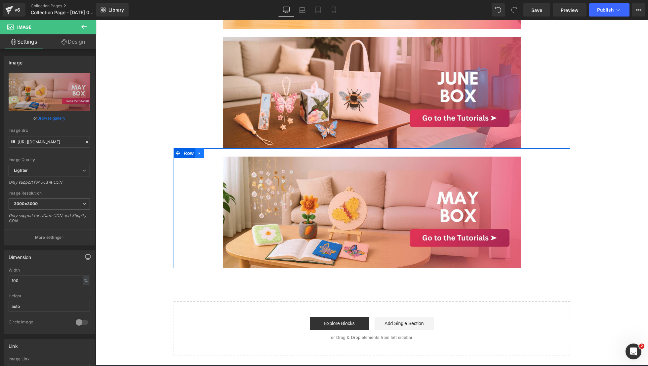
click at [195, 158] on link at bounding box center [199, 153] width 9 height 10
click at [207, 156] on icon at bounding box center [208, 153] width 5 height 5
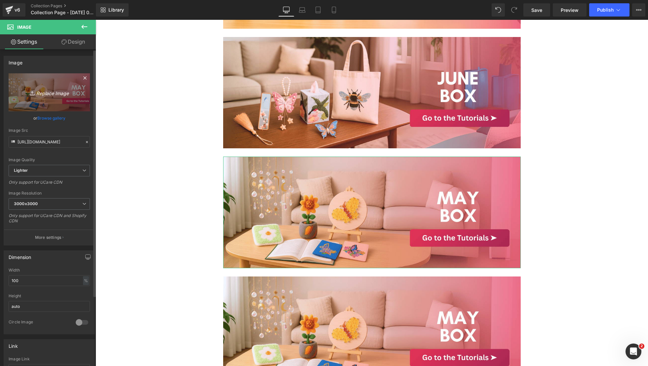
click at [68, 82] on link "Replace Image" at bounding box center [49, 92] width 81 height 38
type input "C:\fakepath\22.png"
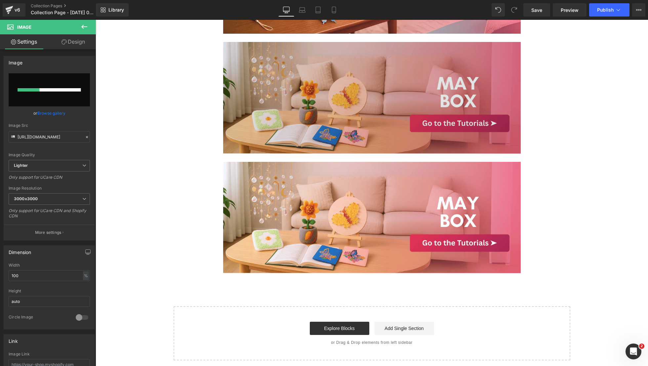
scroll to position [789, 0]
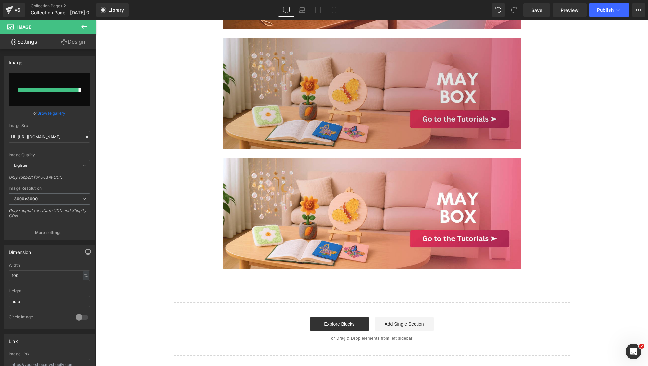
type input "[URL][DOMAIN_NAME]"
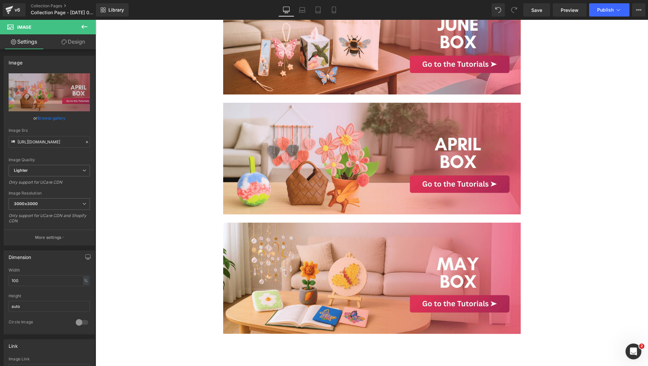
scroll to position [725, 0]
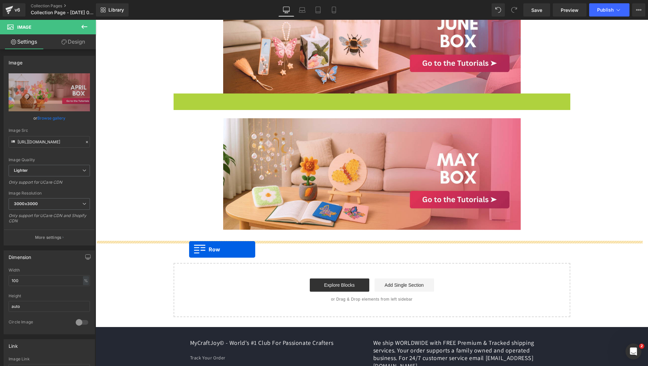
drag, startPoint x: 174, startPoint y: 109, endPoint x: 189, endPoint y: 250, distance: 141.6
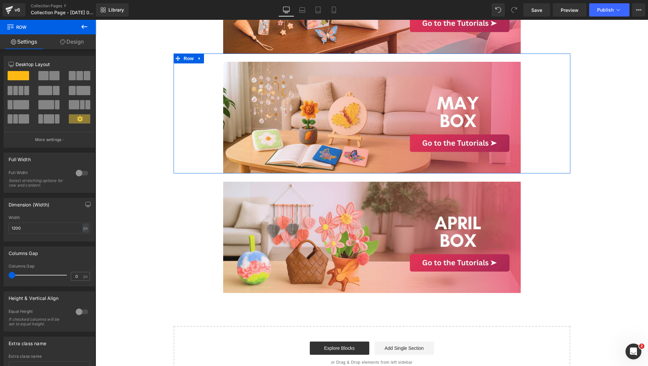
scroll to position [765, 0]
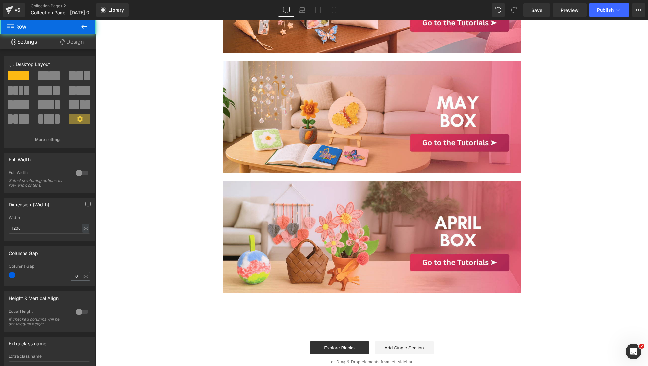
click at [197, 173] on div "Image Row" at bounding box center [372, 113] width 397 height 120
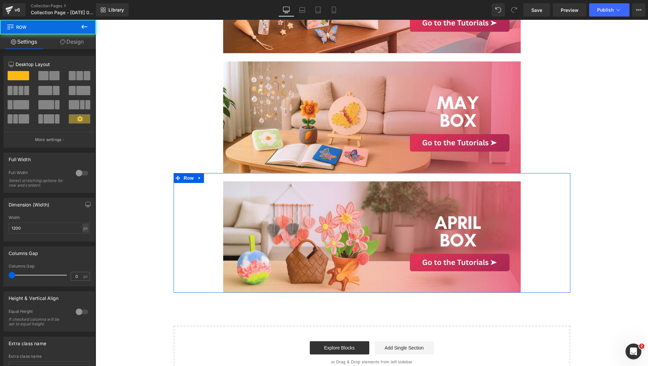
click at [199, 204] on div "Image Row" at bounding box center [372, 233] width 397 height 120
click at [197, 180] on icon at bounding box center [199, 177] width 5 height 5
click at [206, 180] on icon at bounding box center [208, 178] width 5 height 5
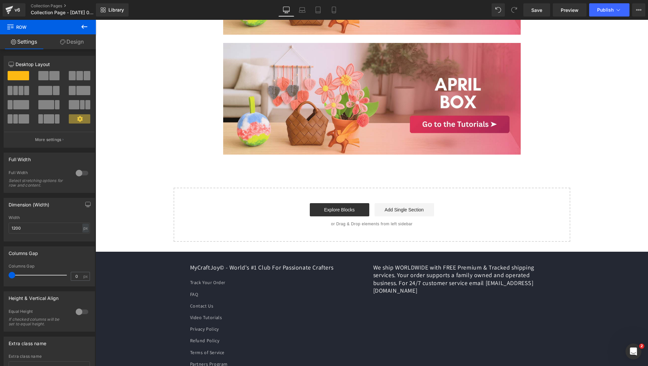
scroll to position [1033, 0]
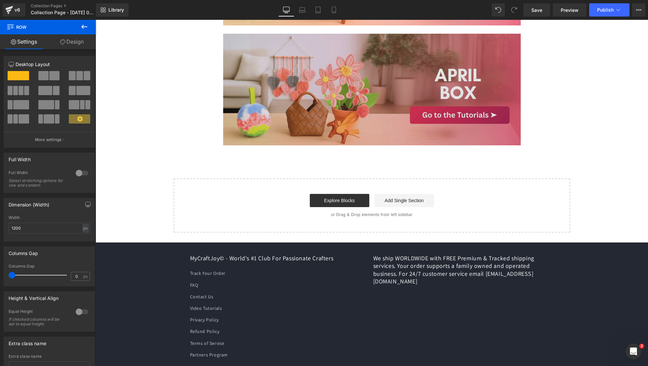
click at [233, 139] on img at bounding box center [371, 90] width 297 height 112
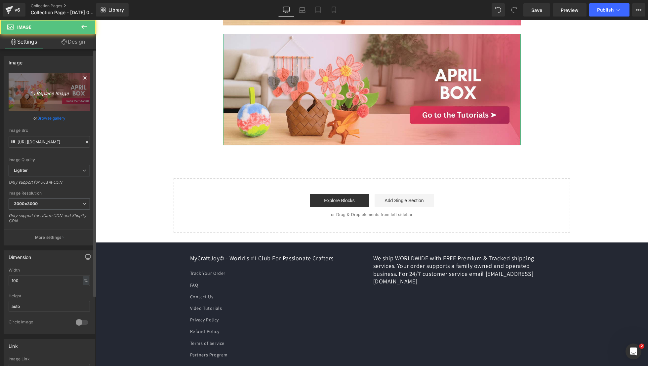
click at [72, 93] on icon "Replace Image" at bounding box center [49, 92] width 53 height 8
type input "C:\fakepath\23.png"
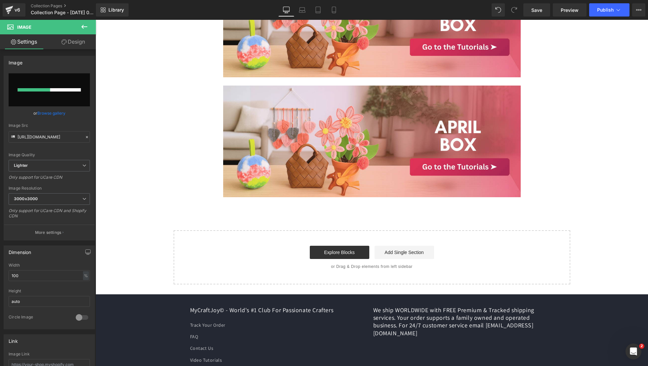
scroll to position [980, 0]
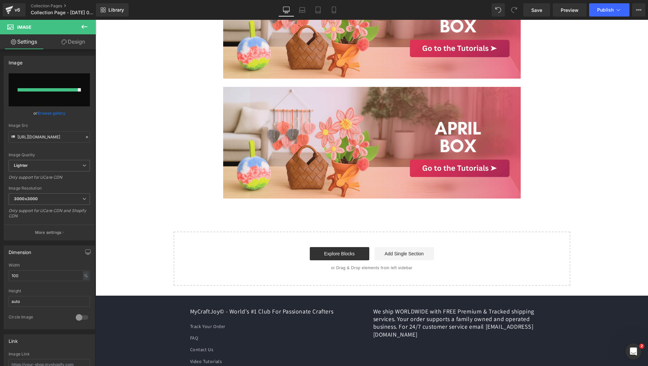
type input "[URL][DOMAIN_NAME]"
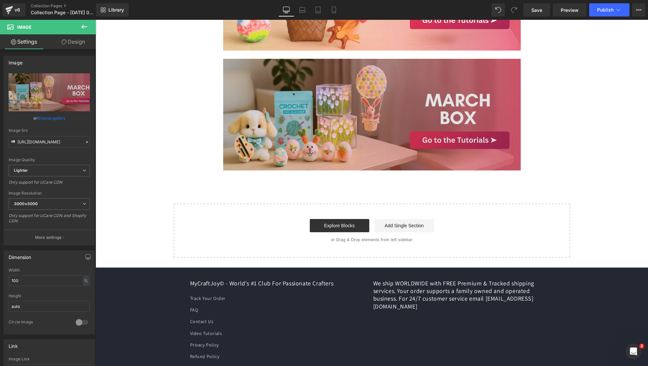
scroll to position [1015, 0]
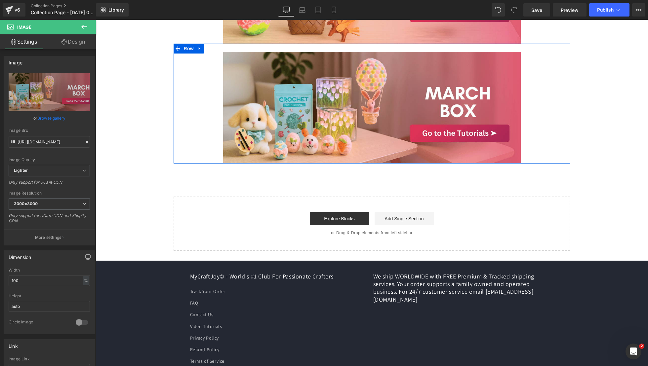
click at [212, 69] on div "Image Row" at bounding box center [372, 104] width 397 height 120
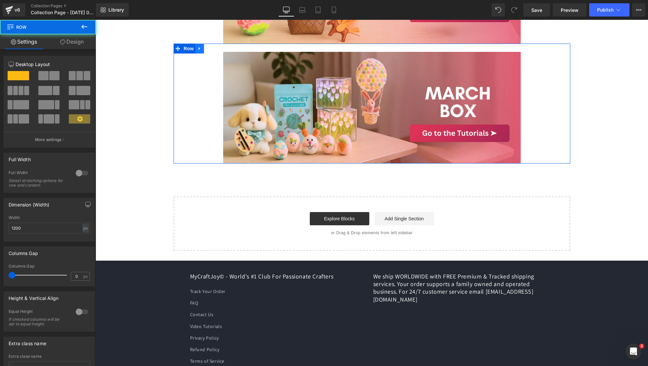
click at [199, 50] on icon at bounding box center [199, 48] width 1 height 3
click at [206, 51] on icon at bounding box center [208, 48] width 5 height 5
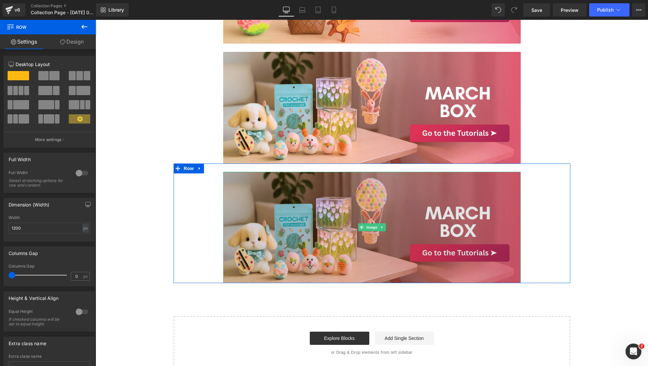
click at [245, 231] on img at bounding box center [371, 228] width 297 height 112
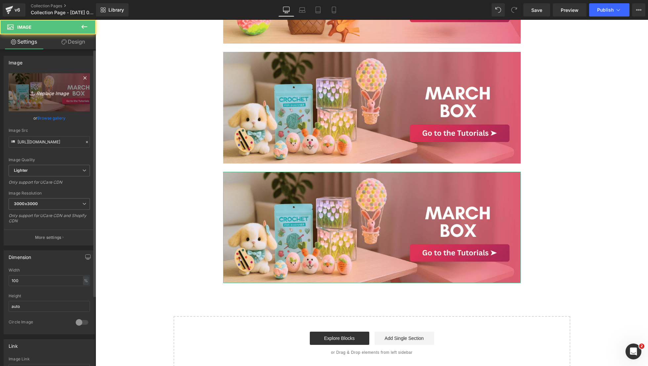
click at [54, 104] on link "Replace Image" at bounding box center [49, 92] width 81 height 38
type input "C:\fakepath\24.png"
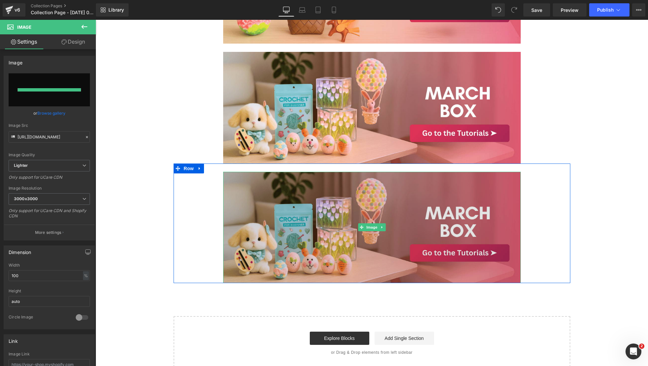
type input "[URL][DOMAIN_NAME]"
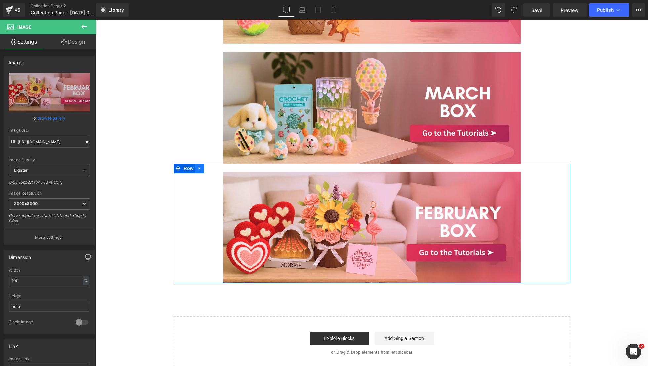
click at [198, 171] on icon at bounding box center [199, 168] width 5 height 5
drag, startPoint x: 211, startPoint y: 180, endPoint x: 207, endPoint y: 179, distance: 3.7
click at [207, 174] on li at bounding box center [208, 169] width 26 height 10
click at [207, 174] on link at bounding box center [208, 169] width 9 height 10
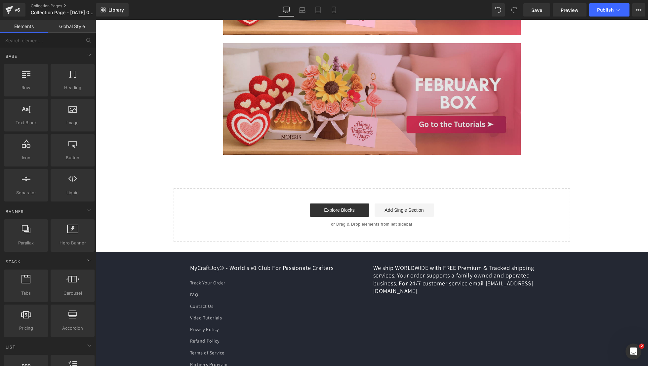
click at [262, 133] on img at bounding box center [371, 99] width 297 height 112
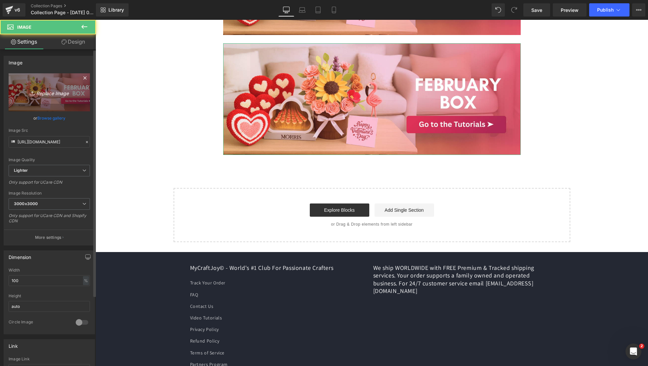
click at [72, 92] on icon "Replace Image" at bounding box center [49, 92] width 53 height 8
type input "C:\fakepath\25.png"
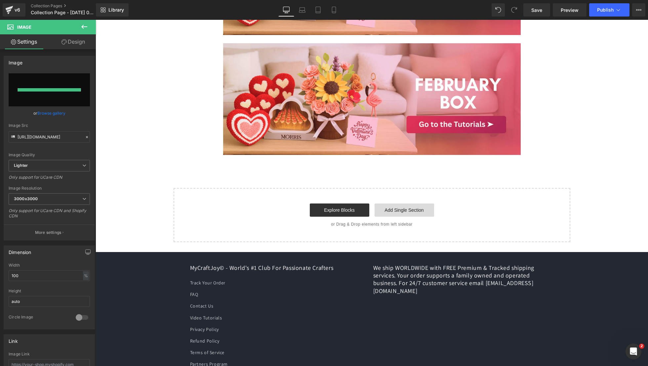
type input "[URL][DOMAIN_NAME]"
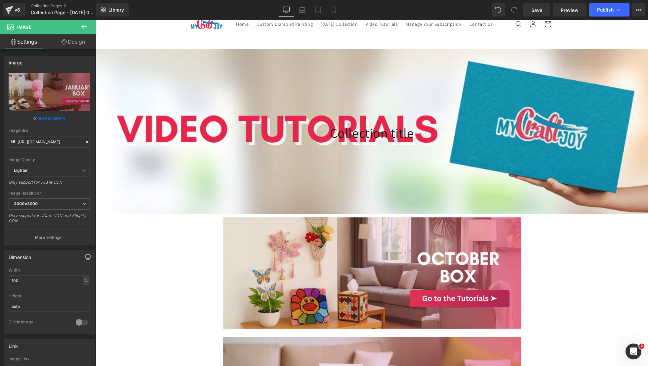
scroll to position [10, 0]
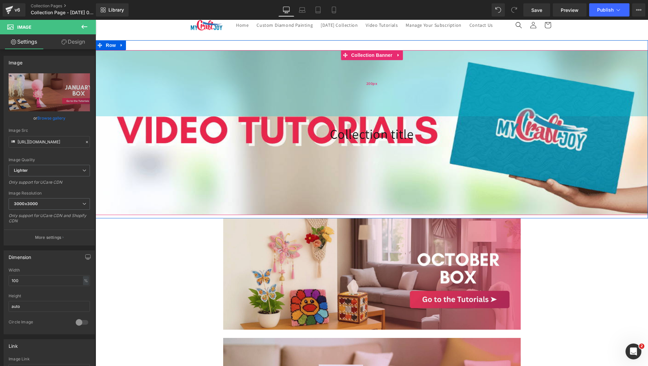
click at [638, 103] on div "200px" at bounding box center [372, 83] width 552 height 66
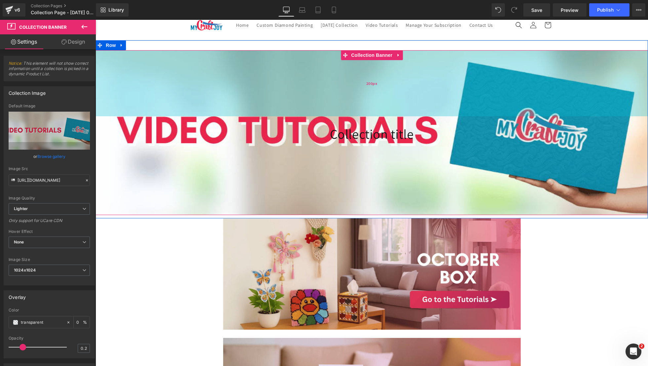
click at [546, 95] on div "200px" at bounding box center [372, 83] width 552 height 66
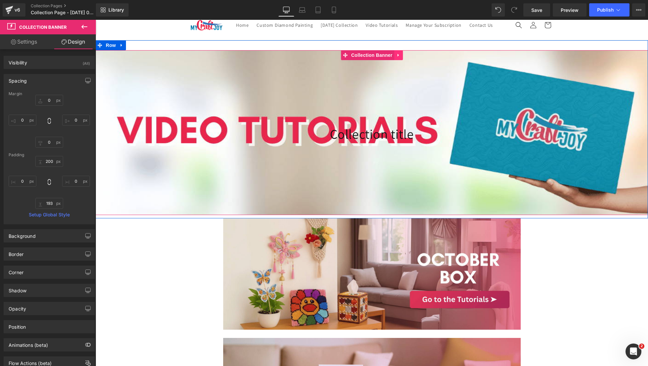
click at [394, 60] on link at bounding box center [398, 55] width 9 height 10
click at [401, 58] on icon at bounding box center [402, 55] width 5 height 5
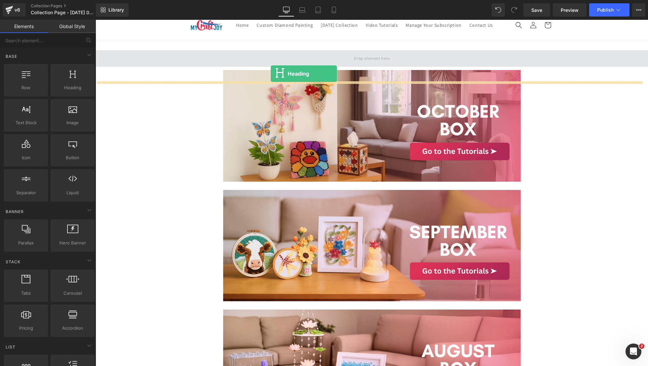
drag, startPoint x: 161, startPoint y: 102, endPoint x: 271, endPoint y: 74, distance: 112.9
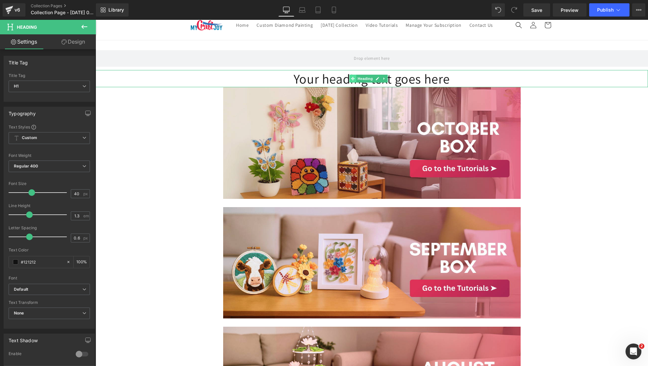
click at [349, 83] on span at bounding box center [352, 79] width 7 height 8
click at [383, 80] on icon at bounding box center [383, 79] width 1 height 2
click at [389, 80] on icon at bounding box center [388, 79] width 4 height 4
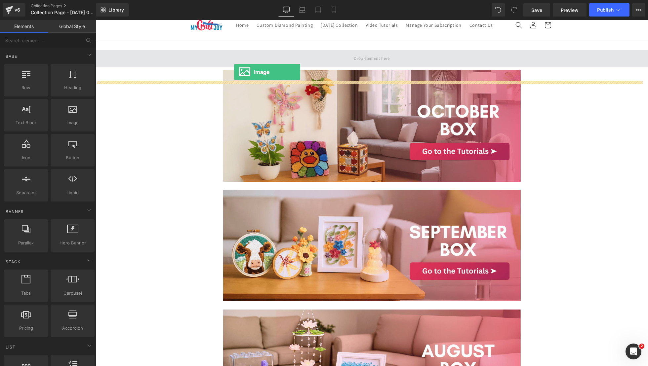
drag, startPoint x: 175, startPoint y: 133, endPoint x: 235, endPoint y: 72, distance: 86.0
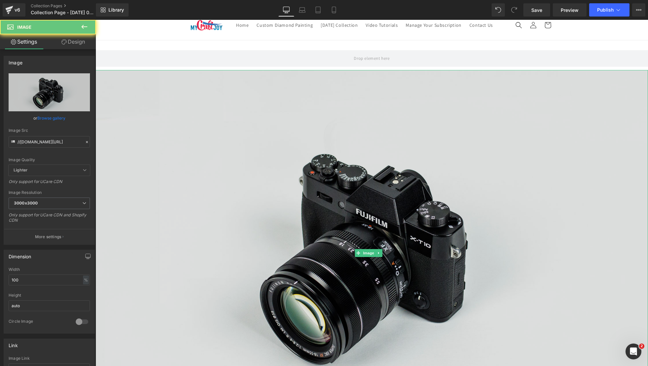
click at [236, 96] on img at bounding box center [372, 253] width 552 height 366
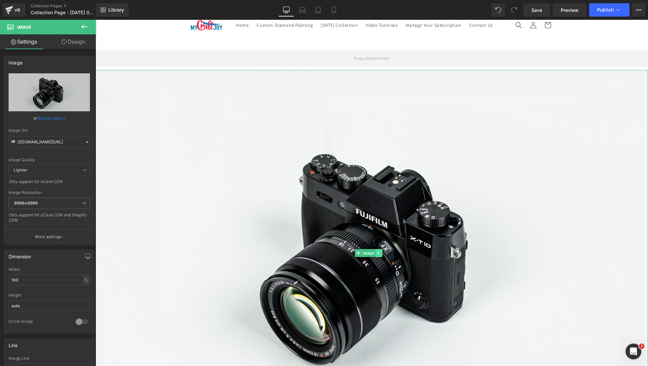
click at [381, 257] on link at bounding box center [378, 253] width 7 height 8
click at [381, 255] on icon at bounding box center [382, 253] width 4 height 4
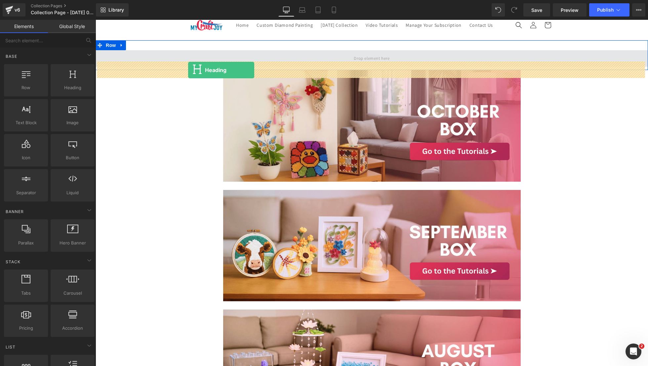
drag, startPoint x: 165, startPoint y: 90, endPoint x: 188, endPoint y: 69, distance: 31.4
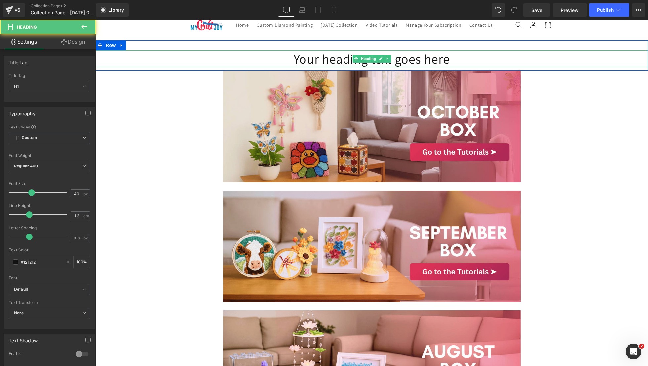
click at [296, 67] on h1 "Your heading text goes here" at bounding box center [372, 58] width 552 height 17
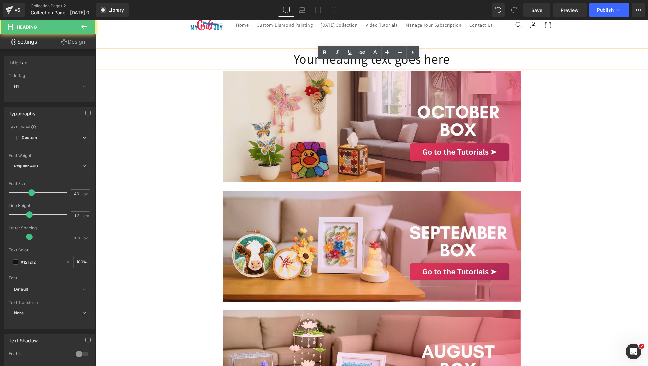
click at [140, 67] on h1 "Your heading text goes here" at bounding box center [372, 58] width 552 height 17
click at [221, 65] on h1 "VIDEO TUTORIALS" at bounding box center [372, 58] width 552 height 17
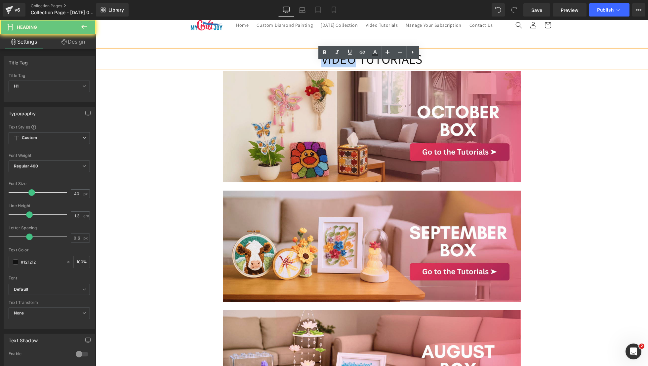
click at [221, 65] on h1 "VIDEO TUTORIALS" at bounding box center [372, 58] width 552 height 17
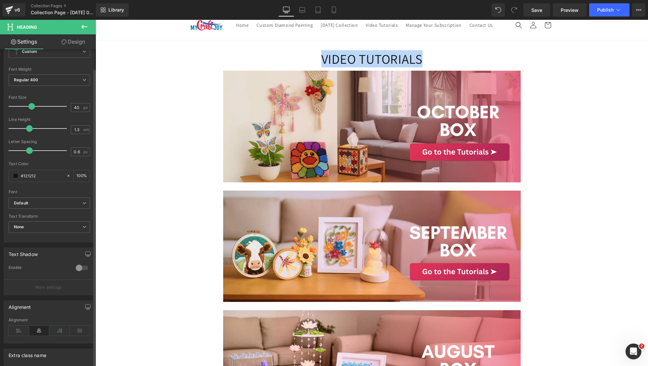
scroll to position [0, 0]
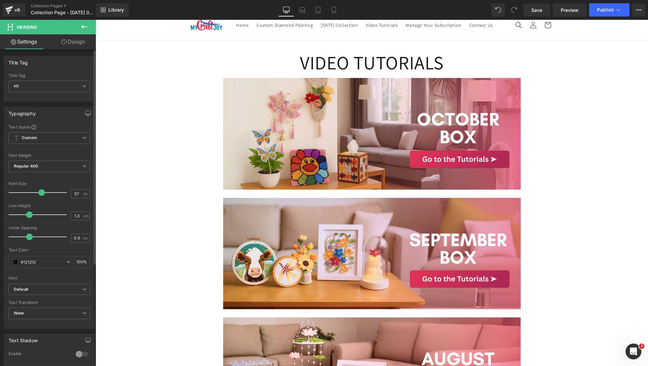
type input "58"
drag, startPoint x: 31, startPoint y: 191, endPoint x: 41, endPoint y: 190, distance: 10.3
click at [41, 190] on span at bounding box center [41, 192] width 7 height 7
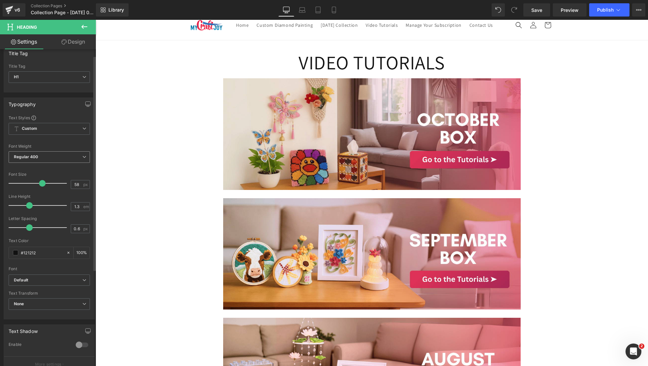
click at [40, 157] on span "Regular 400" at bounding box center [49, 157] width 81 height 12
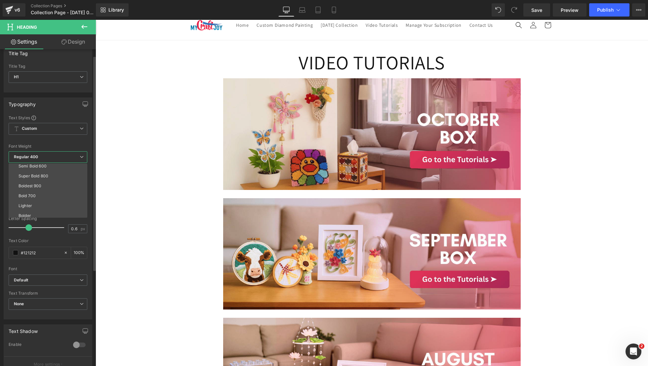
scroll to position [55, 0]
click at [36, 193] on li "Bold 700" at bounding box center [50, 193] width 82 height 10
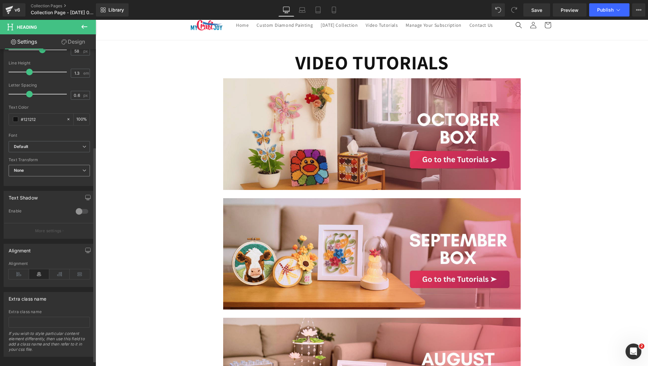
scroll to position [143, 0]
click at [15, 120] on span at bounding box center [15, 118] width 5 height 5
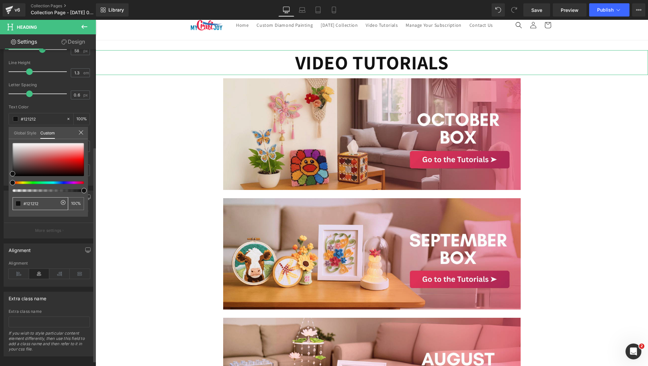
click at [45, 199] on div "#121212" at bounding box center [41, 203] width 56 height 13
click at [45, 203] on input "#121212" at bounding box center [40, 203] width 35 height 7
paste input "e53357"
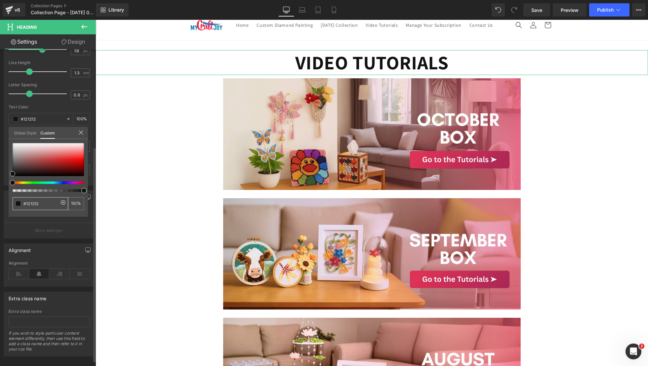
type input "#e53357"
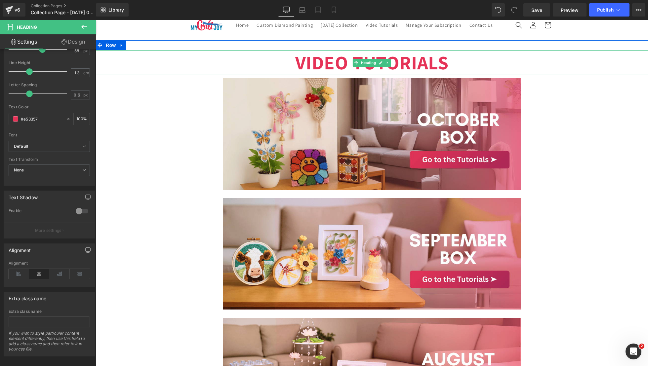
click at [343, 66] on h1 "VIDEO TUTORIALS" at bounding box center [372, 62] width 552 height 25
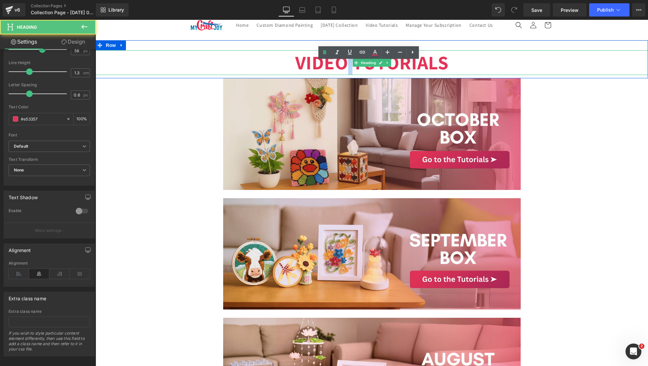
click at [343, 66] on h1 "VIDEO TUTORIALS" at bounding box center [372, 62] width 552 height 25
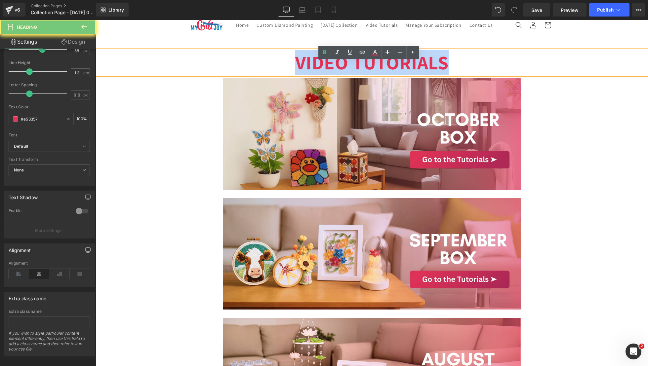
click at [343, 66] on h1 "VIDEO TUTORIALS" at bounding box center [372, 62] width 552 height 25
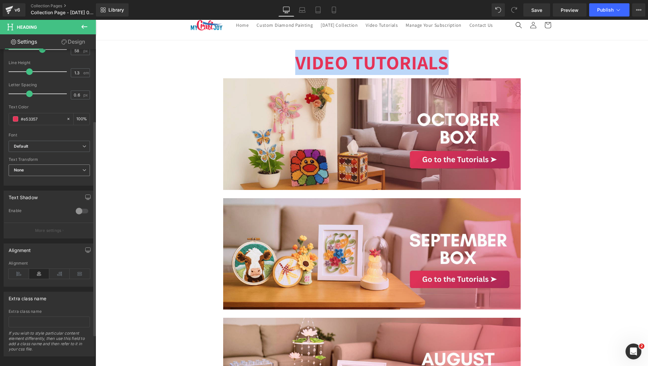
scroll to position [0, 0]
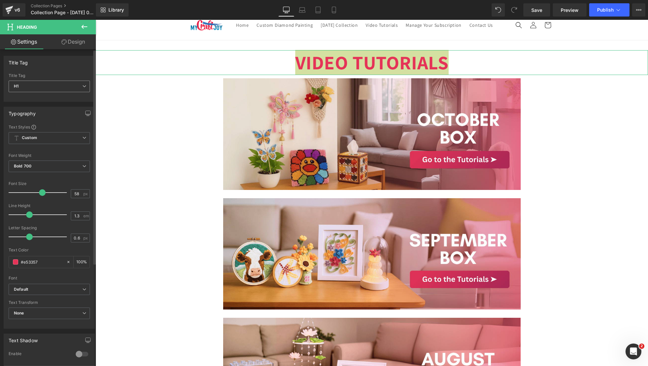
click at [22, 87] on span "H1" at bounding box center [49, 87] width 81 height 12
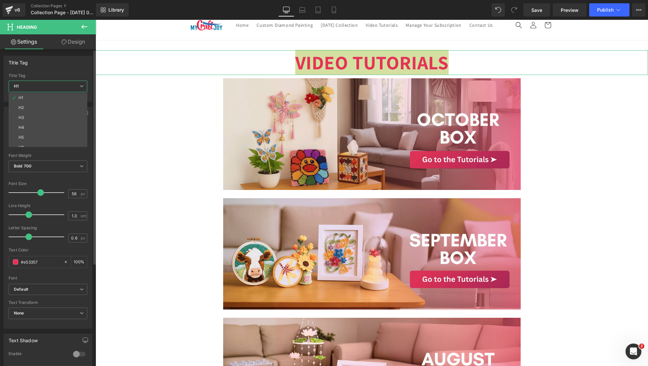
click at [33, 71] on div "Title Tag H1 H2 H3 H4 H5 H6 Title Tag H1 H1 H2 H3 H4 H5 H6" at bounding box center [48, 79] width 89 height 46
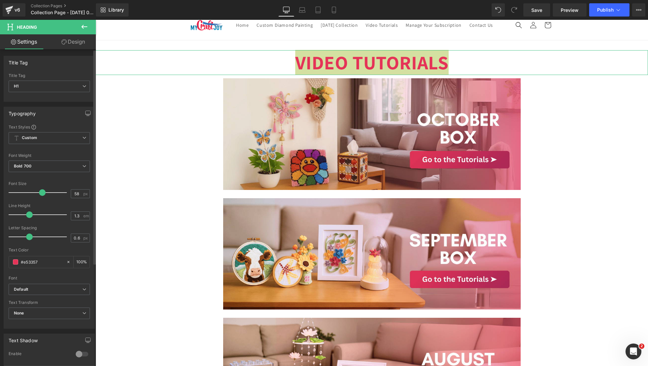
click at [31, 154] on div "Font Weight" at bounding box center [49, 155] width 81 height 5
click at [31, 139] on b "Custom" at bounding box center [29, 138] width 15 height 6
click at [39, 170] on span "Bold 700" at bounding box center [49, 167] width 81 height 12
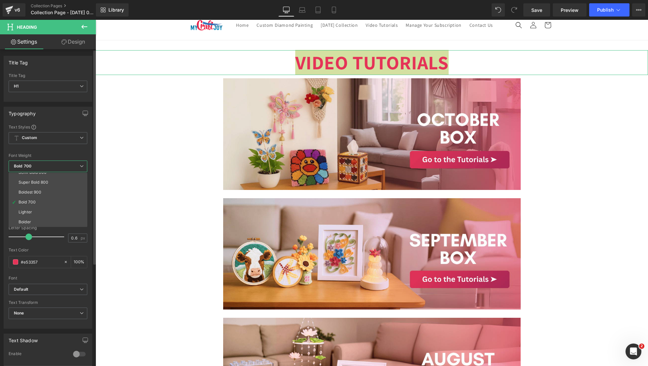
click at [39, 170] on span "Bold 700" at bounding box center [48, 167] width 79 height 12
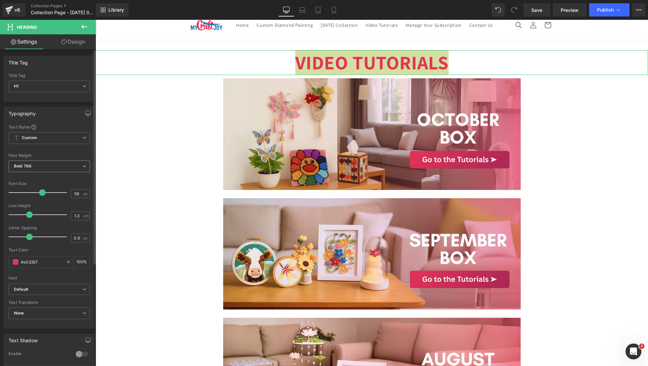
click at [41, 166] on span "Bold 700" at bounding box center [49, 167] width 81 height 12
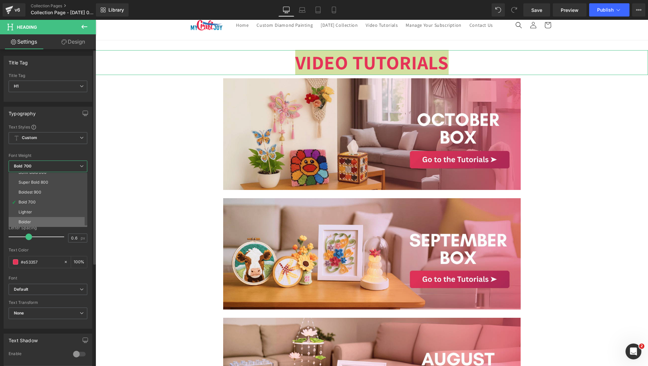
click at [38, 220] on li "Bolder" at bounding box center [50, 222] width 82 height 10
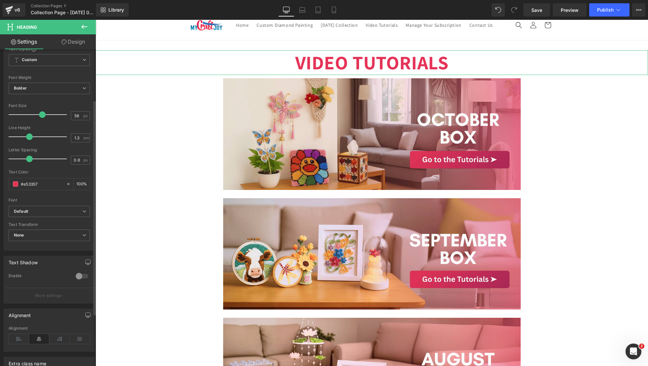
scroll to position [80, 0]
click at [40, 207] on b "Default" at bounding box center [48, 210] width 68 height 6
click at [44, 196] on div "Font" at bounding box center [49, 198] width 81 height 5
click at [43, 232] on span "None" at bounding box center [49, 234] width 81 height 12
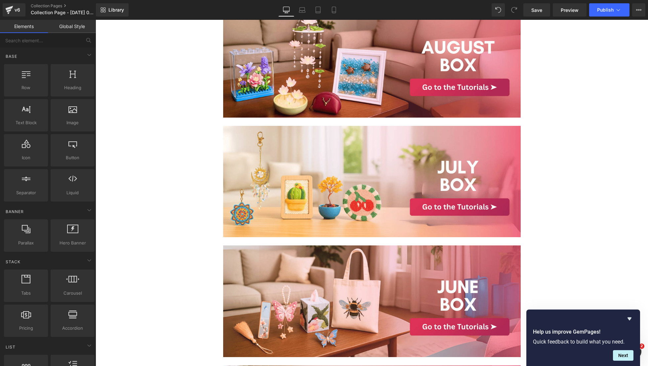
scroll to position [98, 0]
